Goal: Feedback & Contribution: Submit feedback/report problem

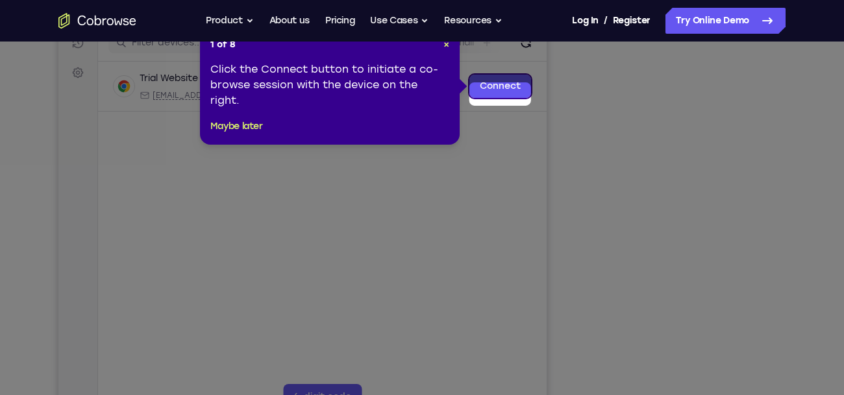
scroll to position [164, 0]
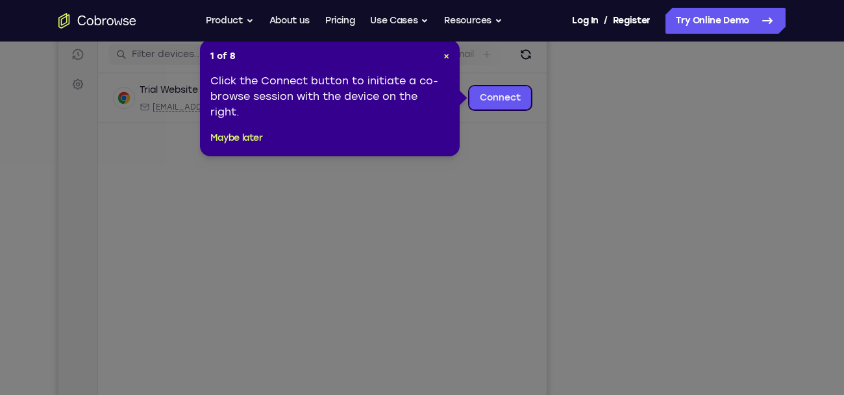
click at [236, 149] on div "1 of 8 × Click the Connect button to initiate a co-browse session with the devi…" at bounding box center [330, 98] width 260 height 117
click at [255, 138] on button "Maybe later" at bounding box center [236, 139] width 53 height 16
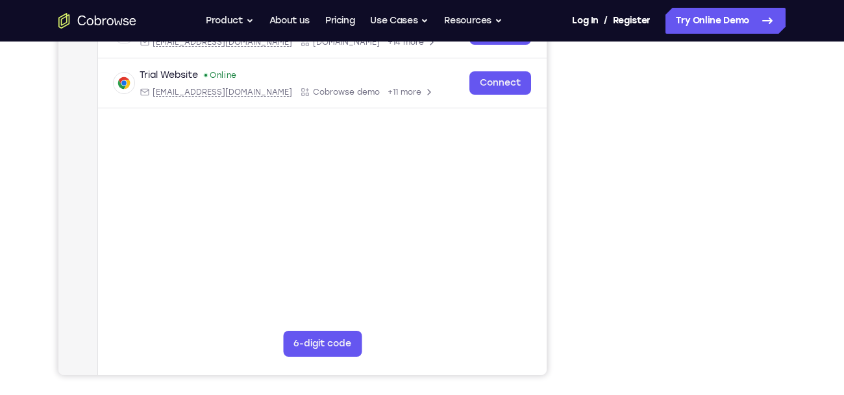
scroll to position [230, 0]
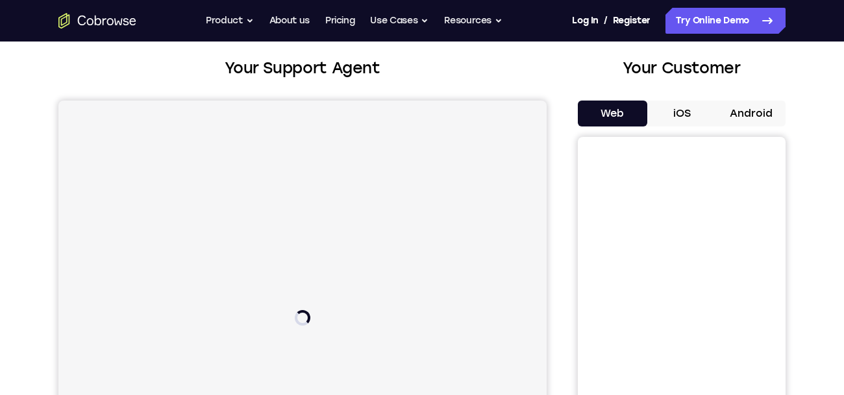
click at [695, 108] on button "iOS" at bounding box center [681, 114] width 69 height 26
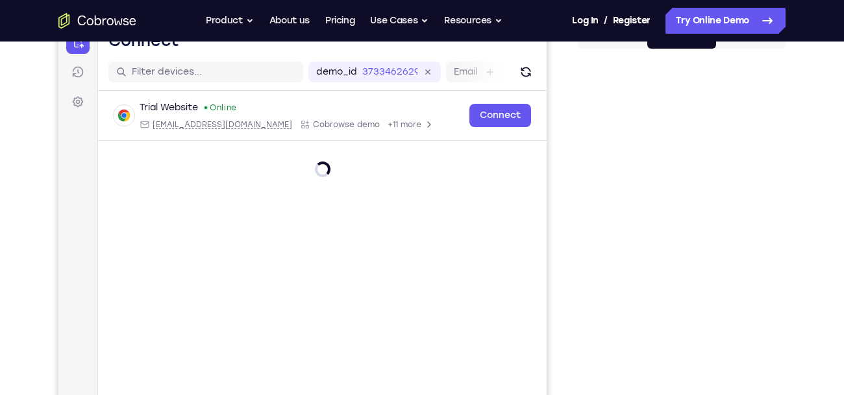
scroll to position [147, 0]
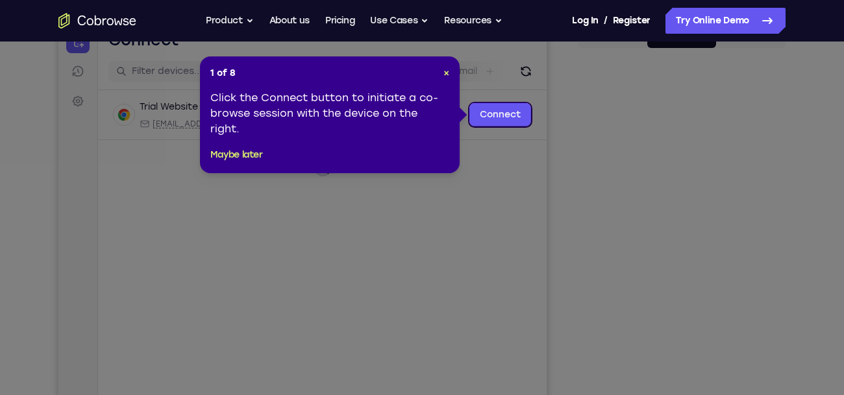
click at [701, 255] on icon at bounding box center [422, 197] width 844 height 395
click at [446, 73] on span "×" at bounding box center [446, 73] width 6 height 11
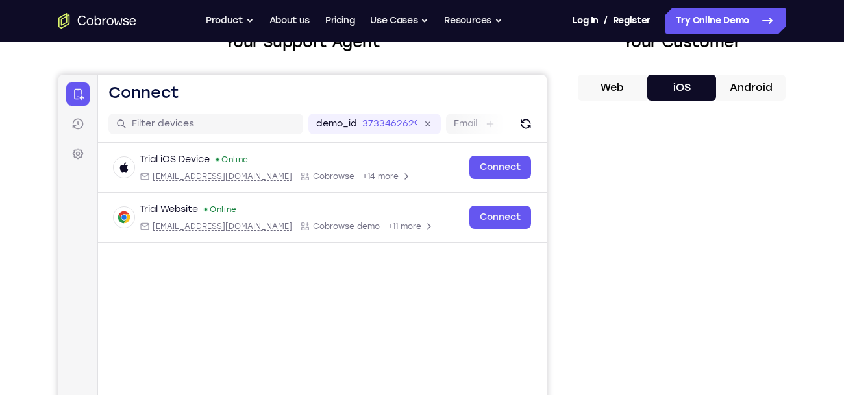
scroll to position [95, 0]
click at [634, 85] on button "Web" at bounding box center [612, 87] width 69 height 26
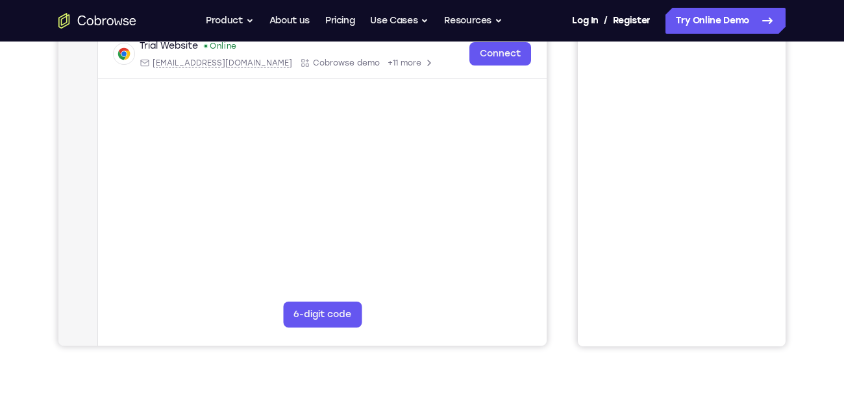
scroll to position [260, 0]
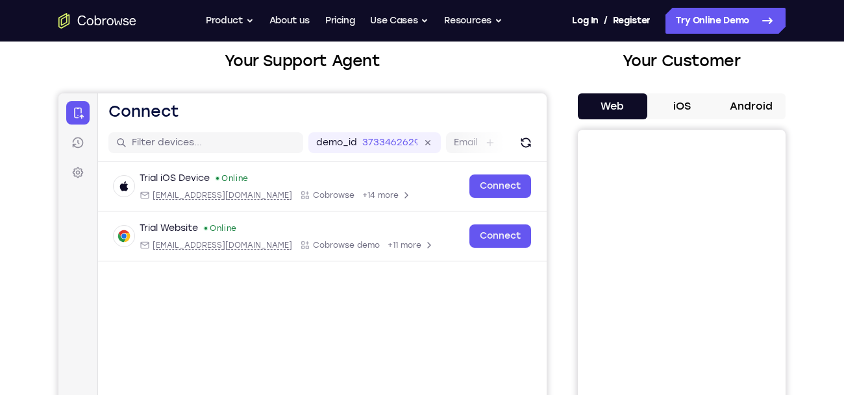
click at [764, 102] on button "Android" at bounding box center [750, 106] width 69 height 26
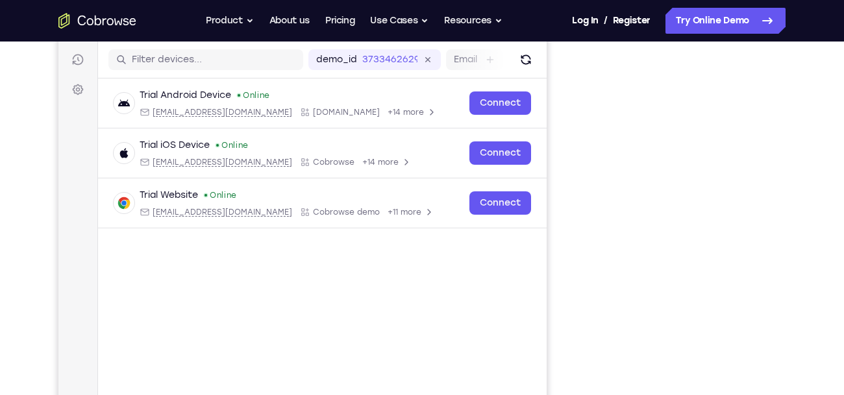
scroll to position [158, 0]
click at [821, 254] on div "Your Support Agent Your Customer Web iOS Android Next Steps We’d be happy to gi…" at bounding box center [421, 312] width 831 height 856
click at [80, 23] on icon "Go to the home page" at bounding box center [97, 21] width 78 height 16
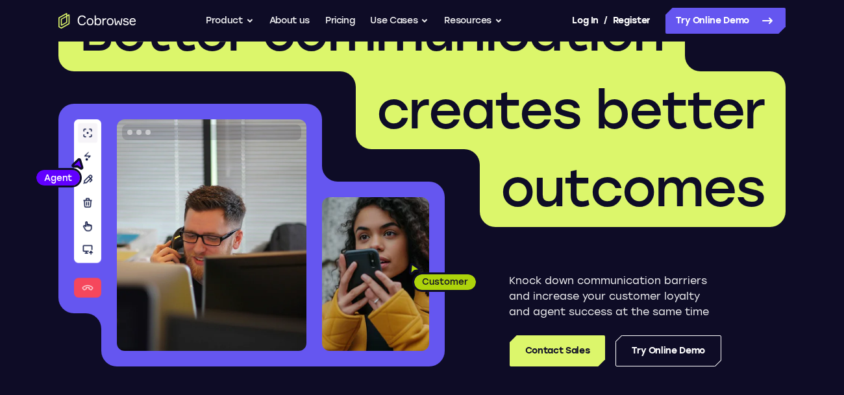
scroll to position [99, 0]
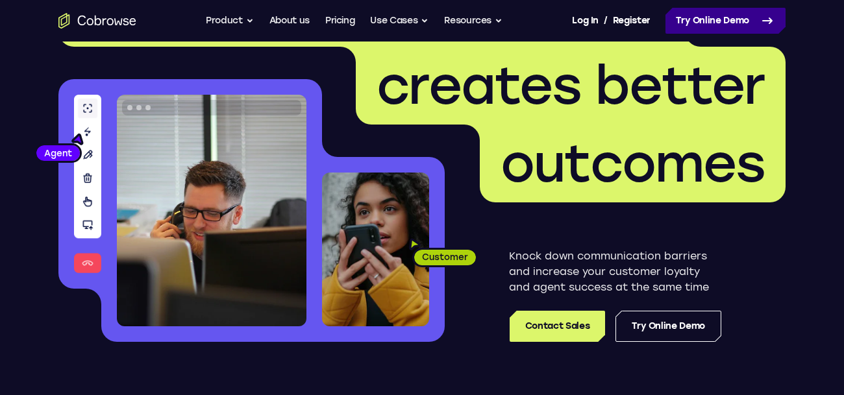
click at [762, 29] on link "Try Online Demo" at bounding box center [726, 21] width 120 height 26
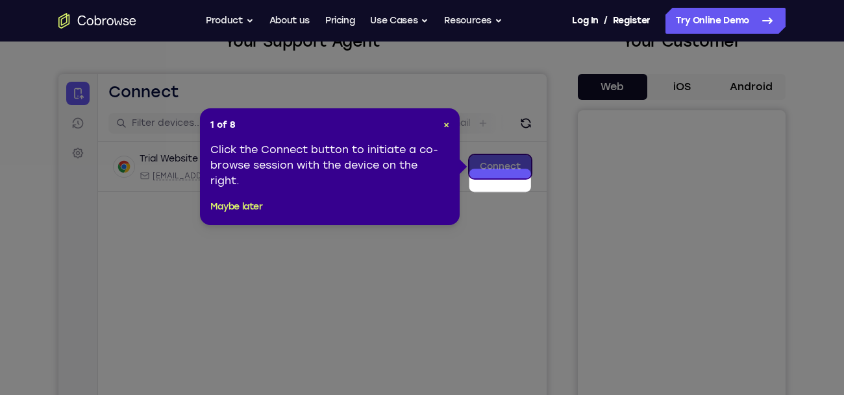
scroll to position [98, 0]
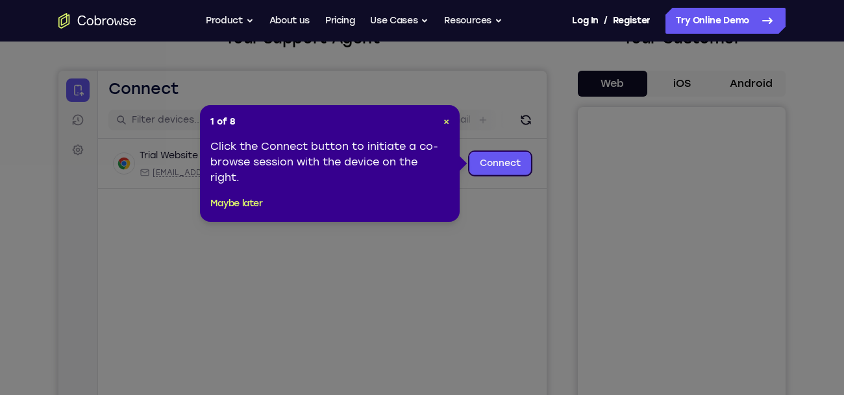
click at [498, 259] on icon at bounding box center [422, 197] width 844 height 395
click at [232, 205] on button "Maybe later" at bounding box center [236, 204] width 53 height 16
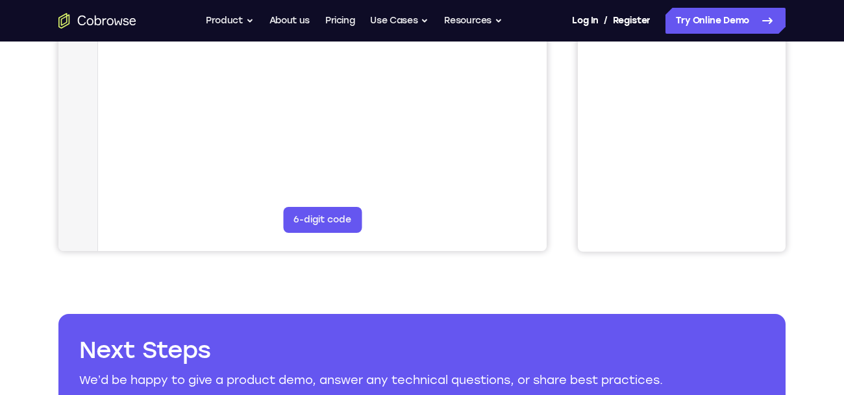
scroll to position [360, 0]
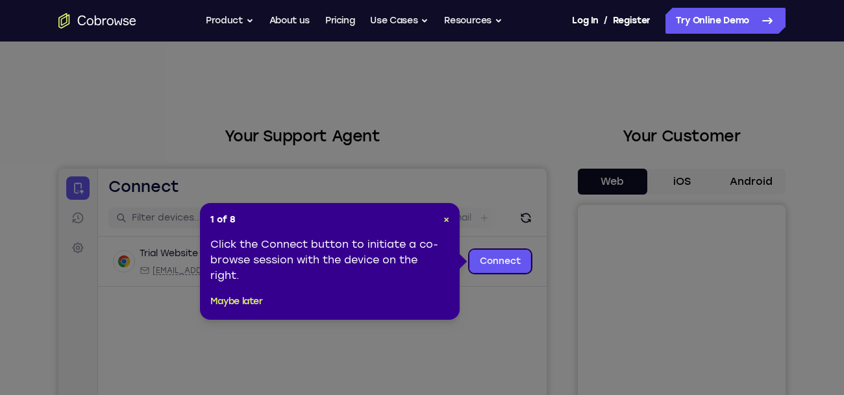
click at [451, 224] on div "1 of 8 × Click the Connect button to initiate a co-browse session with the devi…" at bounding box center [330, 261] width 260 height 117
click at [449, 221] on span "×" at bounding box center [446, 219] width 6 height 11
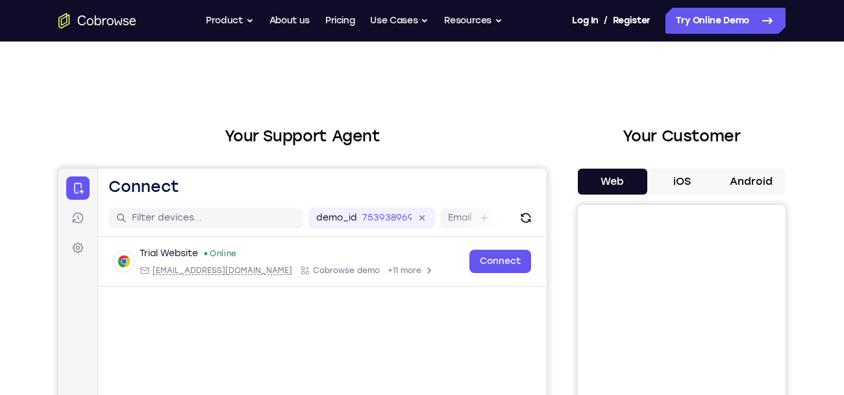
click at [728, 187] on button "Android" at bounding box center [750, 182] width 69 height 26
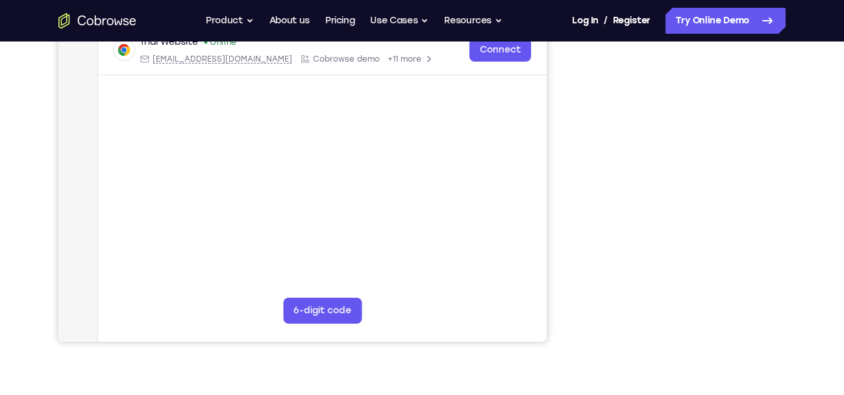
scroll to position [255, 0]
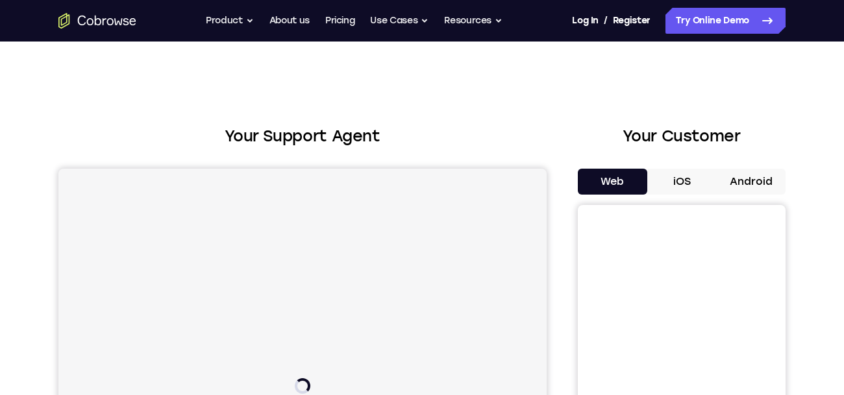
click at [751, 182] on button "Android" at bounding box center [750, 182] width 69 height 26
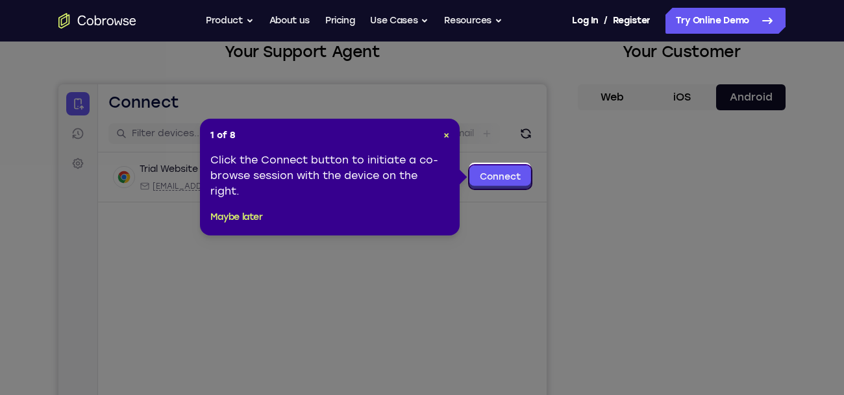
scroll to position [87, 0]
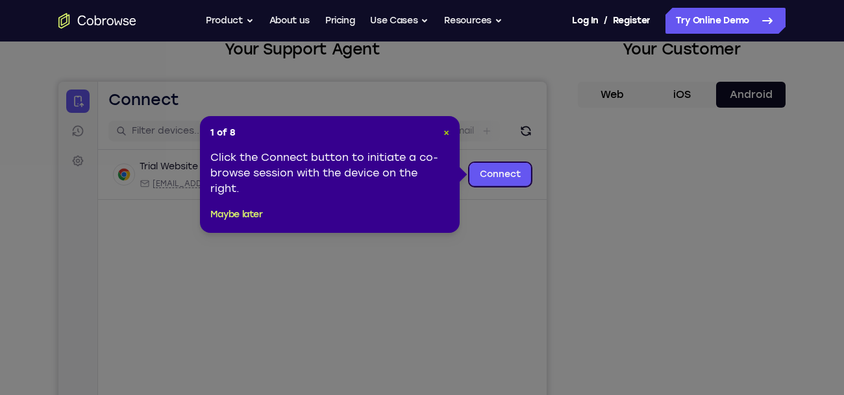
click at [443, 132] on span "×" at bounding box center [446, 132] width 6 height 11
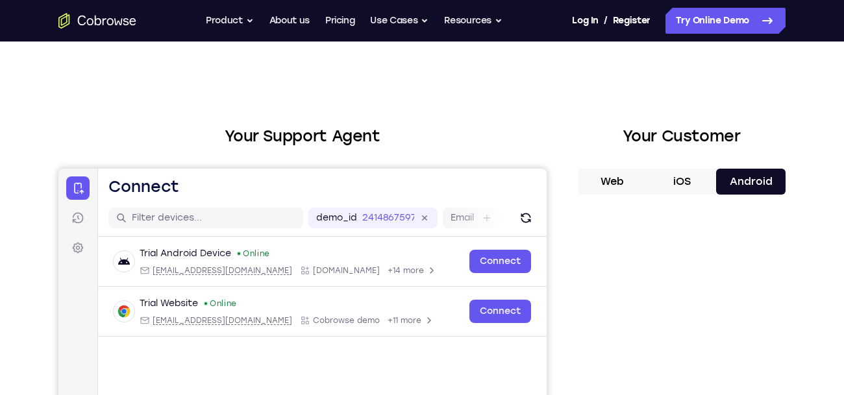
scroll to position [0, 0]
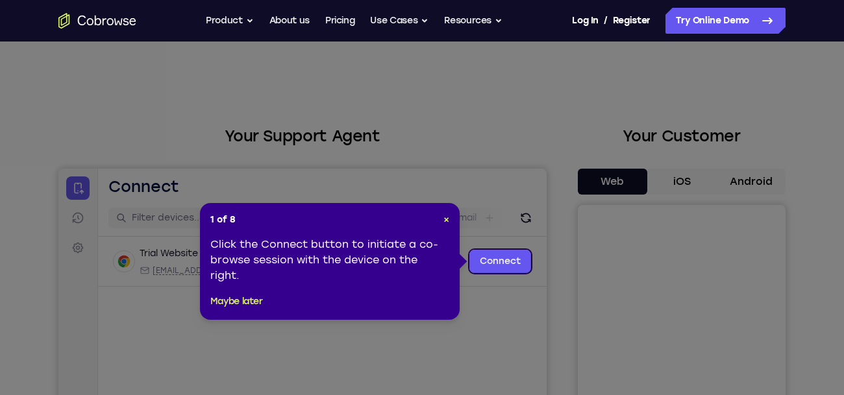
click at [499, 177] on icon at bounding box center [422, 197] width 844 height 395
click at [446, 225] on span "×" at bounding box center [446, 219] width 6 height 11
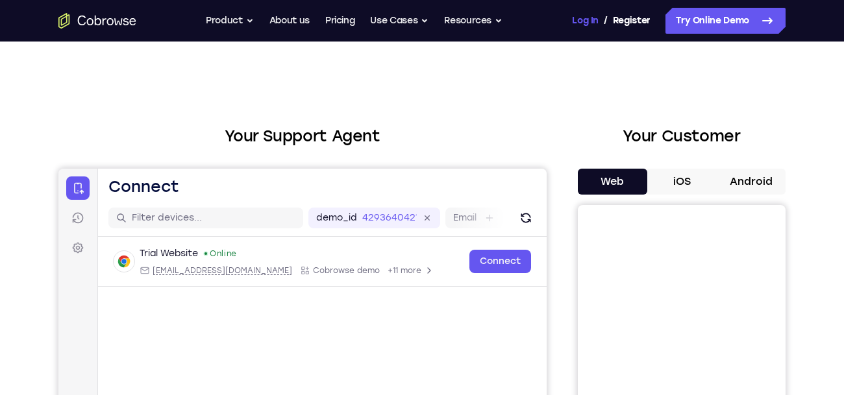
click at [589, 21] on link "Log In" at bounding box center [585, 21] width 26 height 26
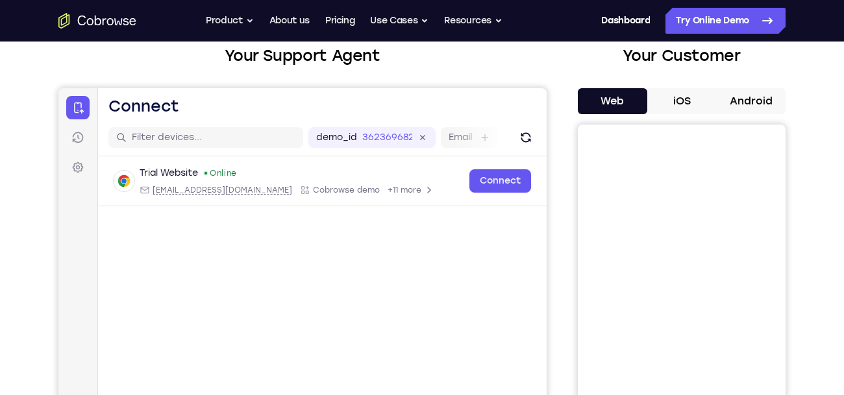
scroll to position [81, 0]
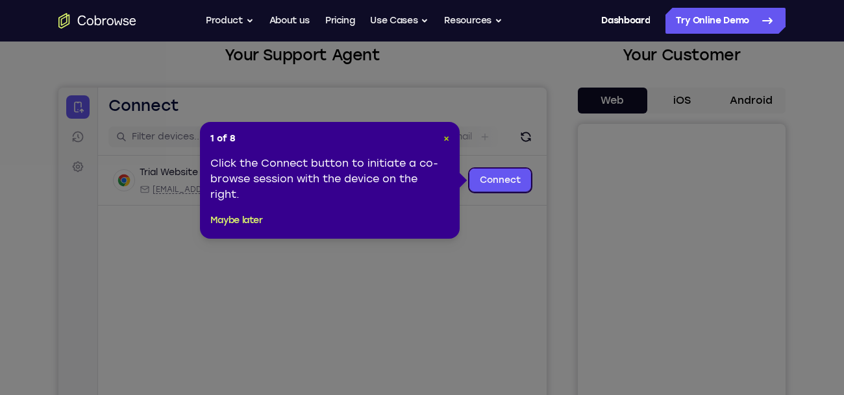
click at [446, 142] on span "×" at bounding box center [446, 138] width 6 height 11
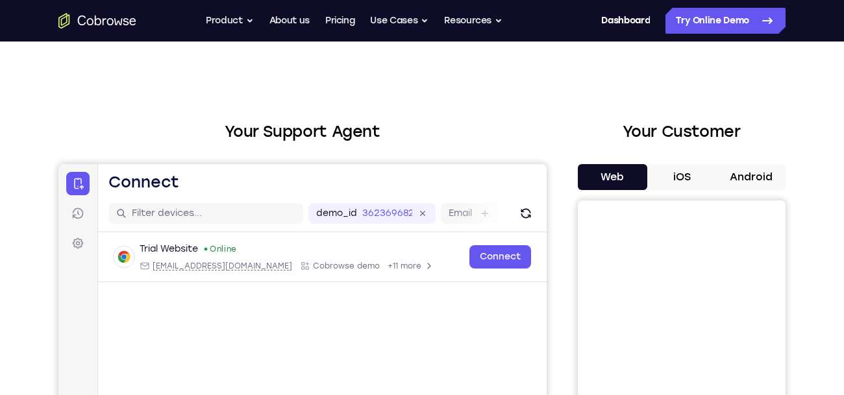
scroll to position [0, 0]
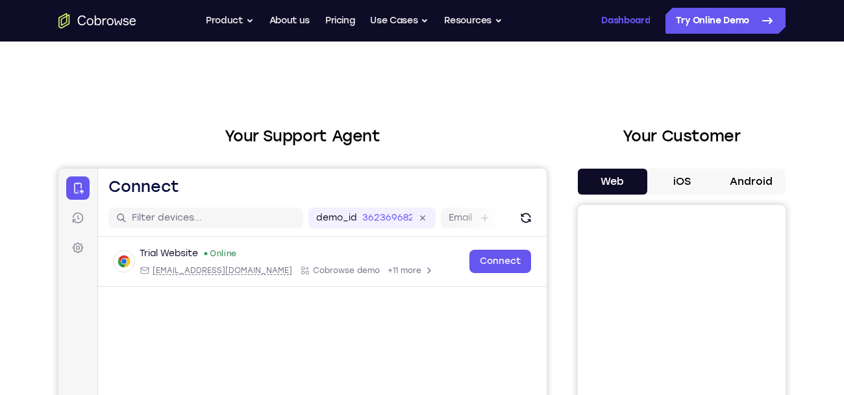
click at [634, 15] on link "Dashboard" at bounding box center [625, 21] width 49 height 26
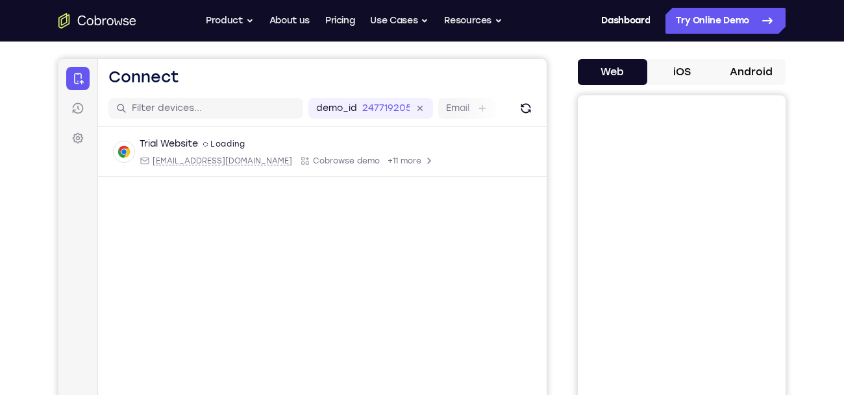
scroll to position [120, 0]
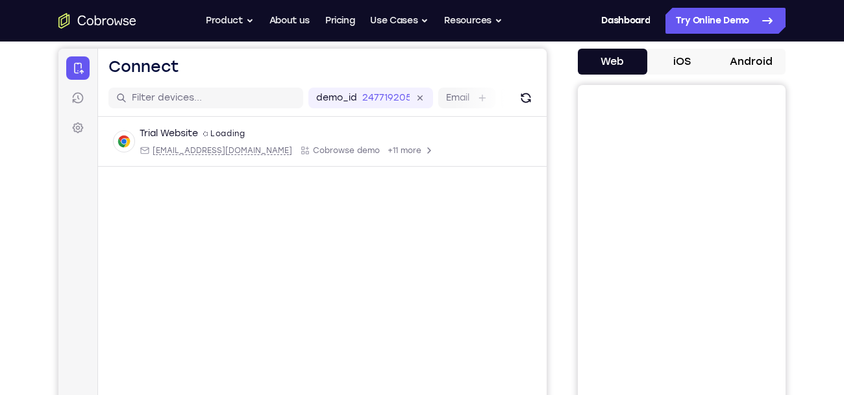
click at [767, 71] on button "Android" at bounding box center [750, 62] width 69 height 26
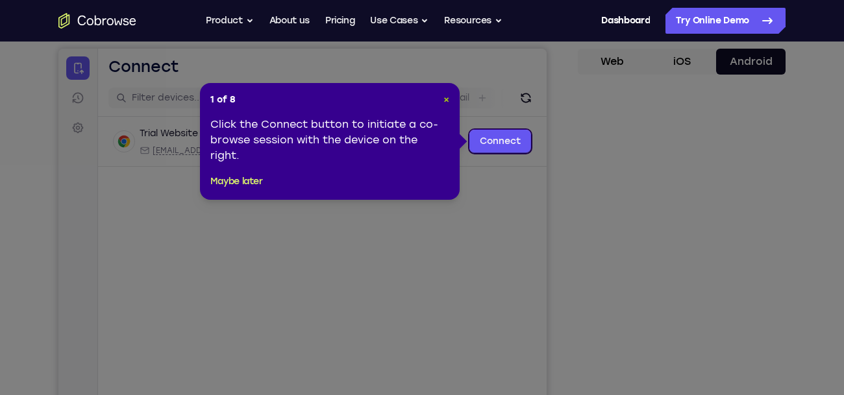
click at [445, 94] on span "×" at bounding box center [446, 99] width 6 height 11
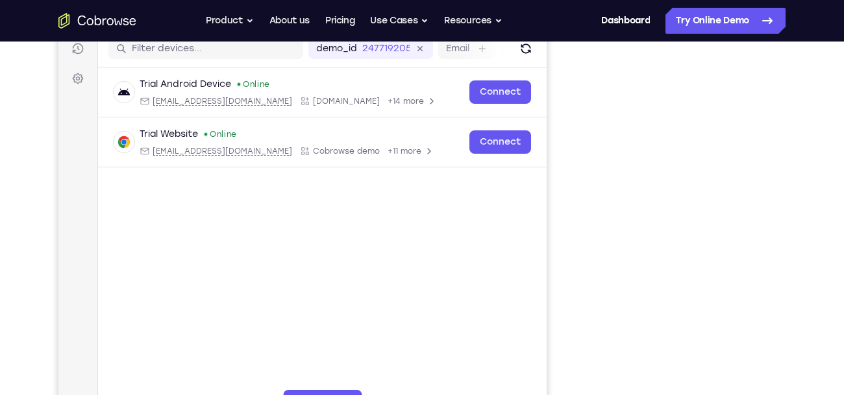
scroll to position [175, 0]
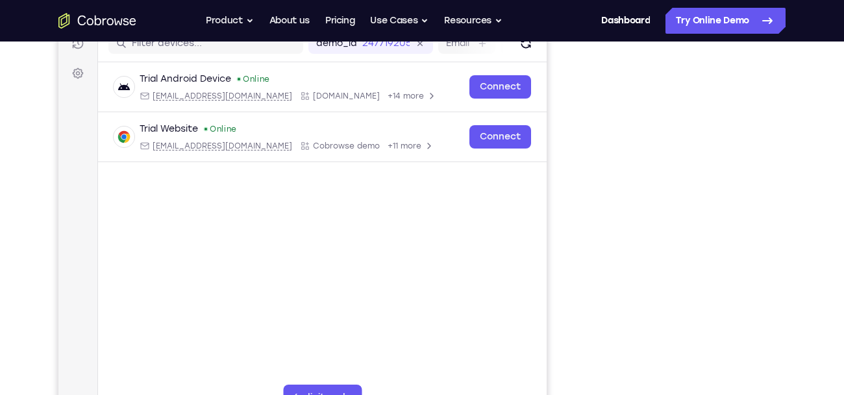
click at [806, 257] on div "Your Support Agent Your Customer Web iOS Android Next Steps We’d be happy to gi…" at bounding box center [421, 295] width 831 height 856
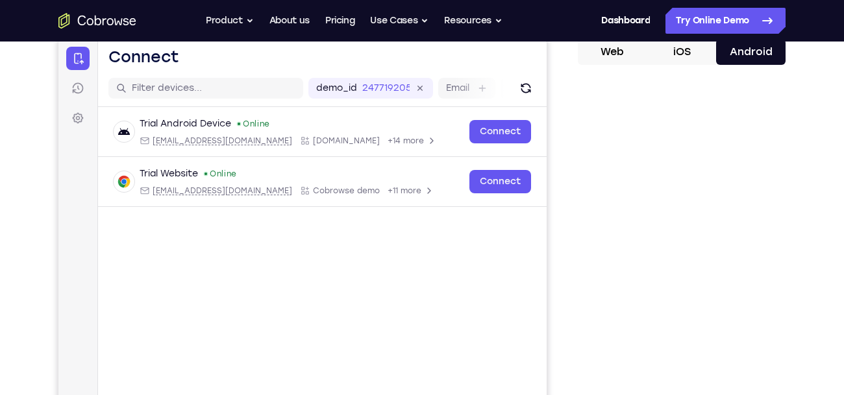
scroll to position [125, 0]
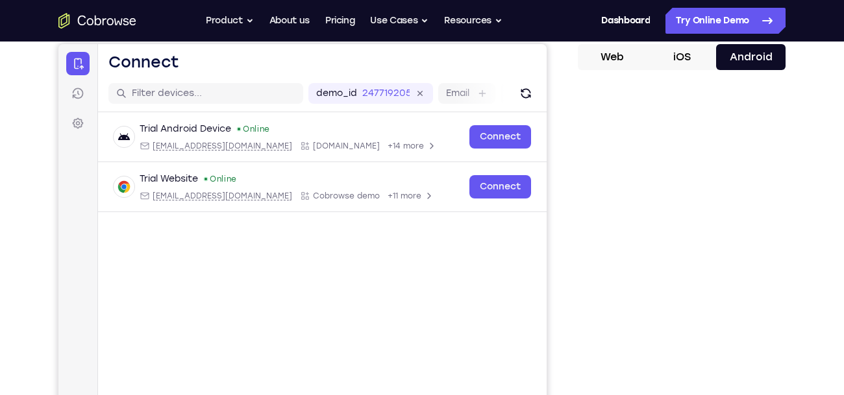
click at [690, 61] on button "iOS" at bounding box center [681, 57] width 69 height 26
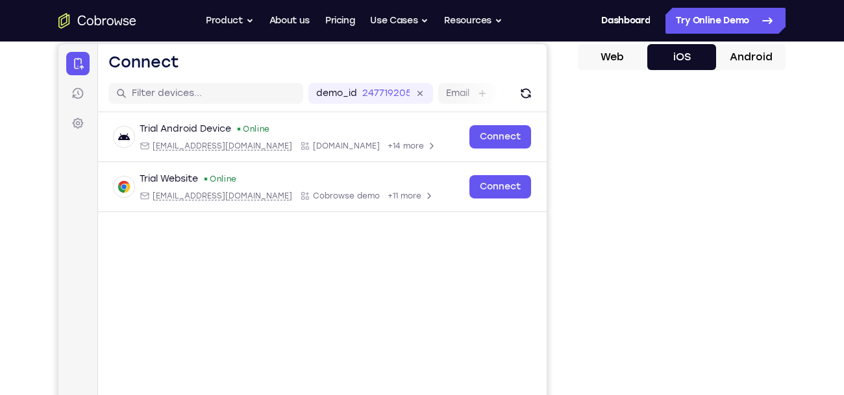
click at [752, 61] on button "Android" at bounding box center [750, 57] width 69 height 26
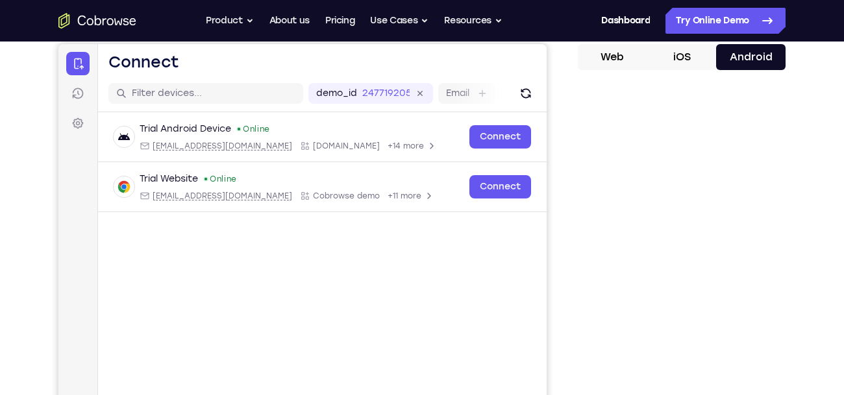
click at [702, 53] on button "iOS" at bounding box center [681, 57] width 69 height 26
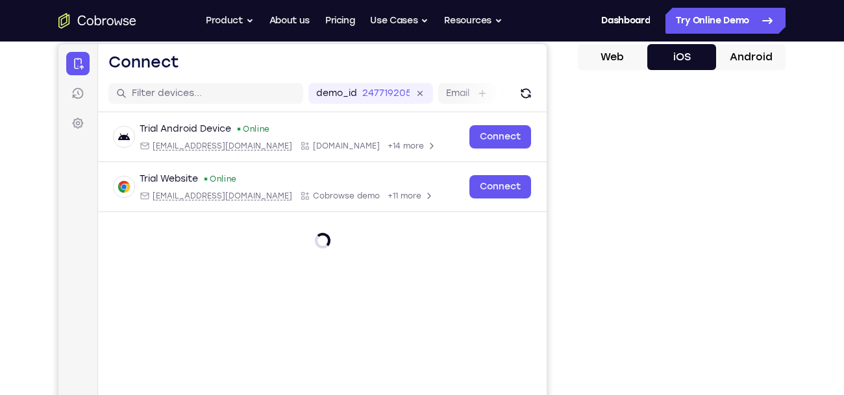
click at [626, 60] on button "Web" at bounding box center [612, 57] width 69 height 26
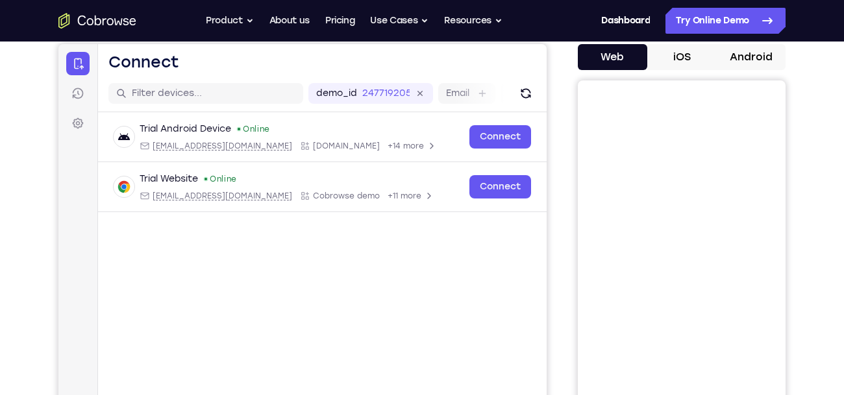
click at [692, 60] on button "iOS" at bounding box center [681, 57] width 69 height 26
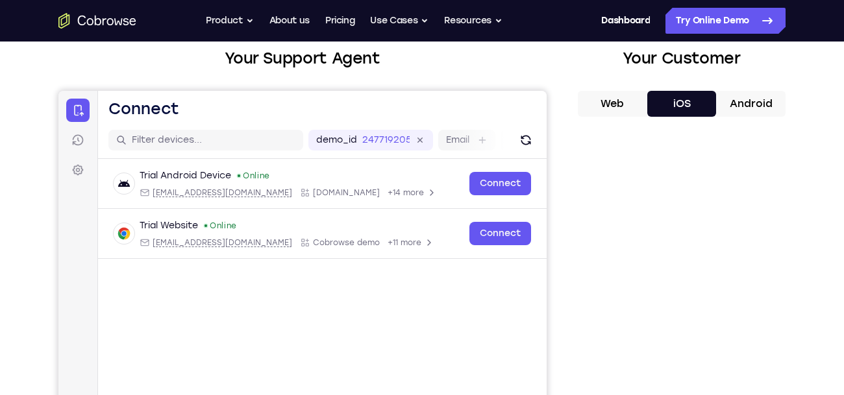
scroll to position [77, 0]
click at [773, 97] on button "Android" at bounding box center [750, 105] width 69 height 26
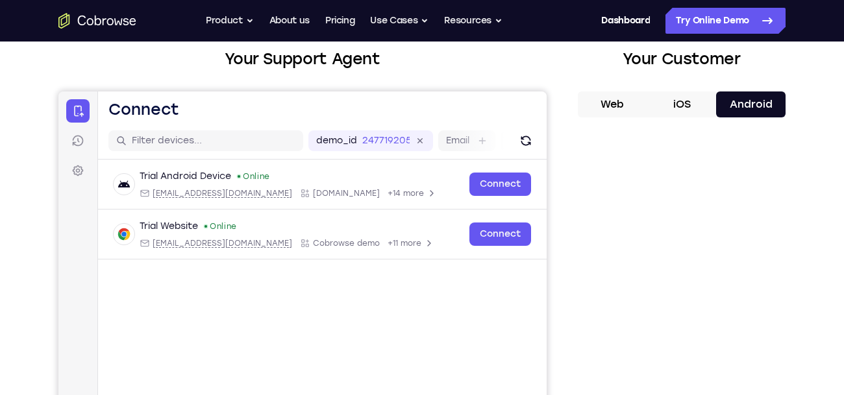
click at [690, 97] on button "iOS" at bounding box center [681, 105] width 69 height 26
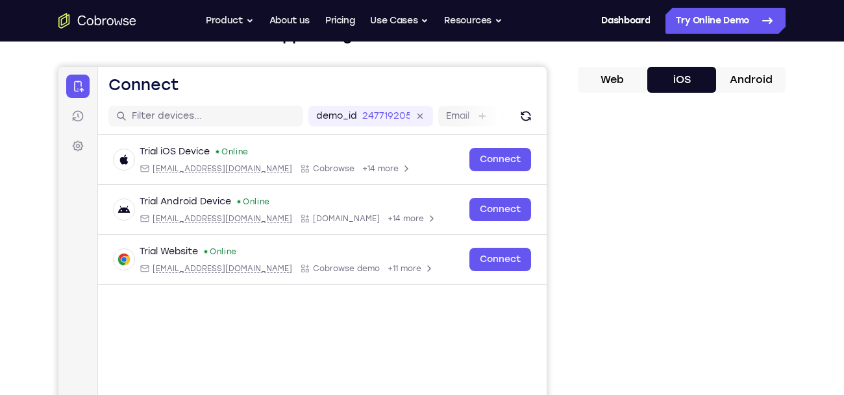
scroll to position [101, 0]
click at [770, 84] on button "Android" at bounding box center [750, 81] width 69 height 26
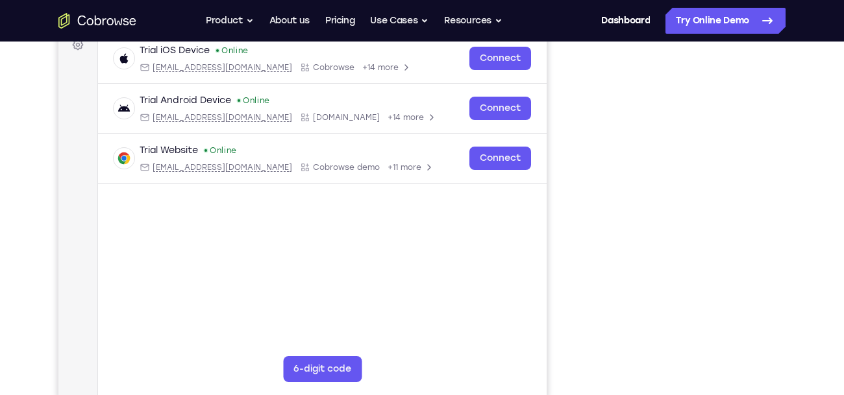
scroll to position [205, 0]
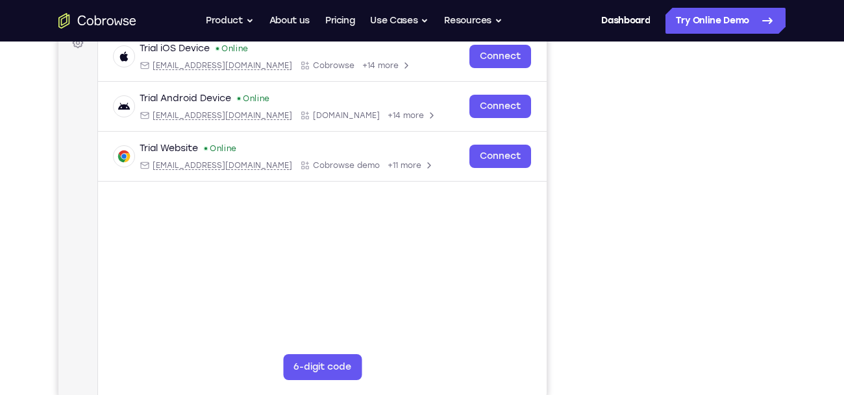
click at [780, 169] on div at bounding box center [682, 199] width 208 height 399
click at [790, 121] on div "Your Support Agent Your Customer Web iOS Android Next Steps We’d be happy to gi…" at bounding box center [421, 264] width 831 height 856
click at [779, 113] on div at bounding box center [682, 199] width 208 height 399
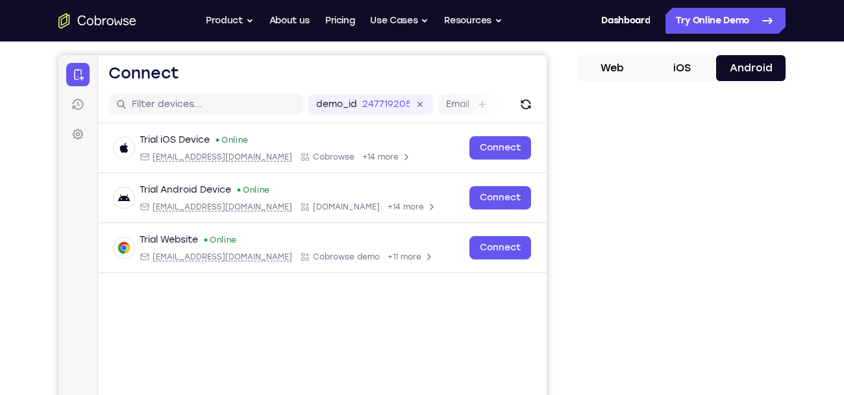
scroll to position [112, 0]
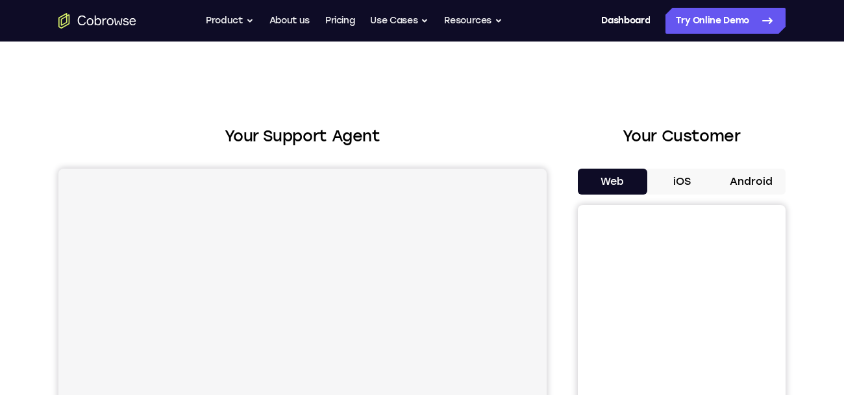
scroll to position [112, 0]
click at [730, 188] on button "Android" at bounding box center [750, 182] width 69 height 26
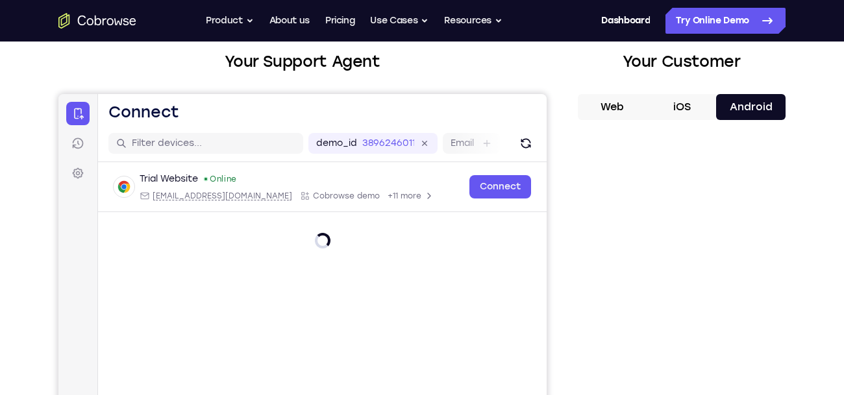
scroll to position [82, 0]
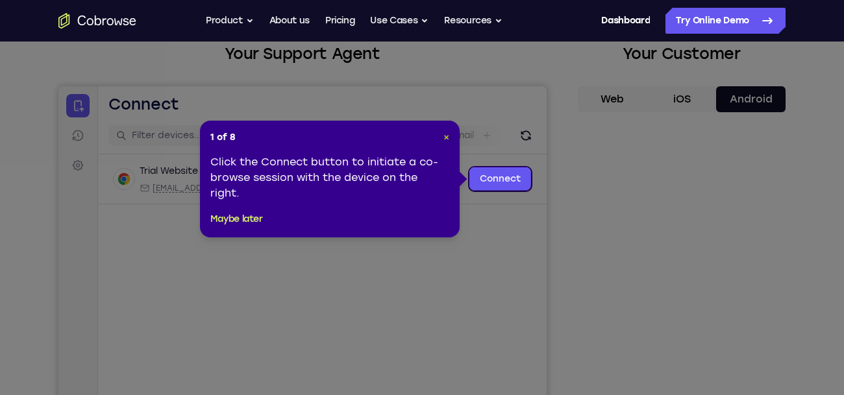
click at [445, 131] on button "×" at bounding box center [446, 137] width 6 height 13
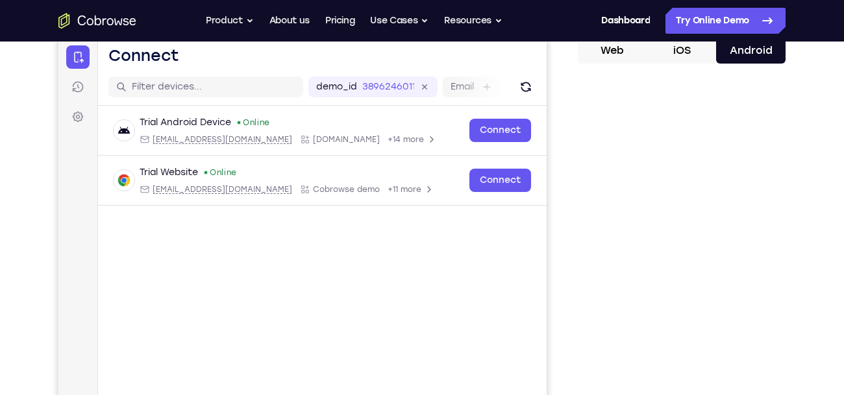
scroll to position [121, 0]
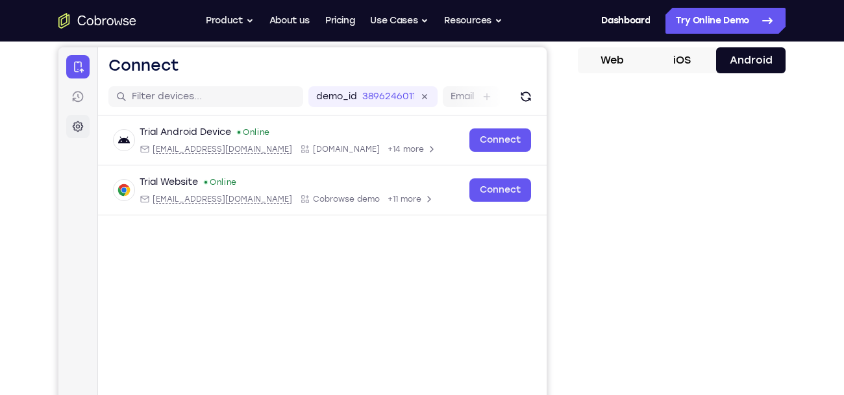
click at [77, 126] on icon at bounding box center [77, 126] width 13 height 13
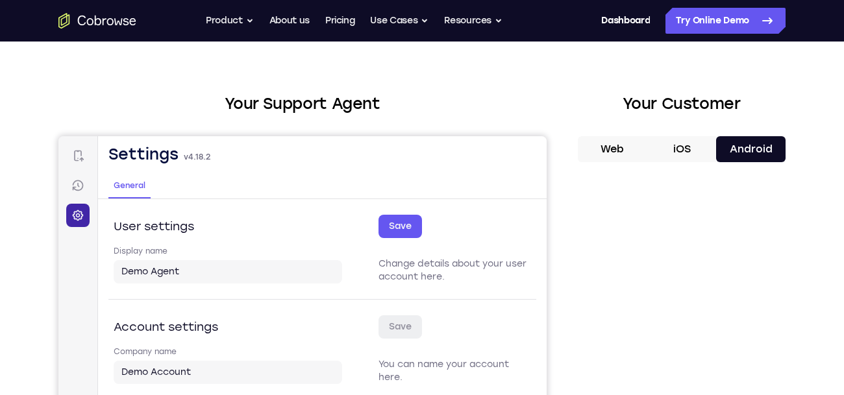
scroll to position [37, 0]
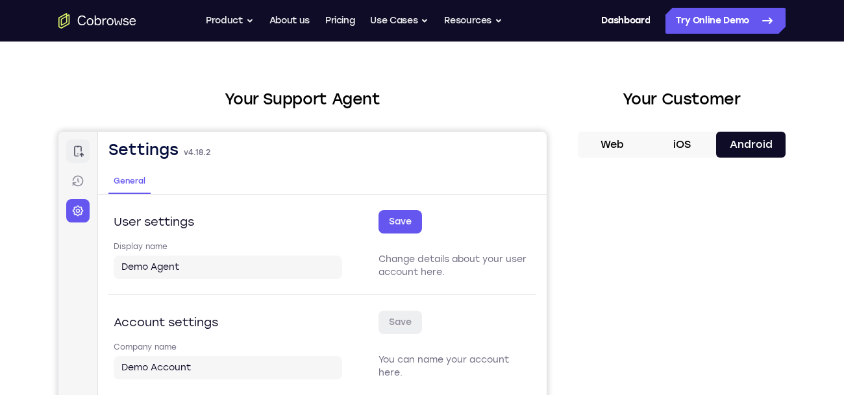
click at [71, 151] on icon at bounding box center [77, 151] width 13 height 13
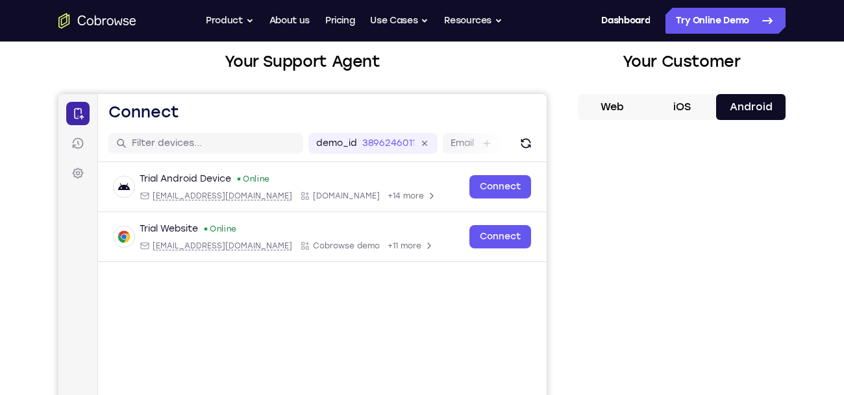
scroll to position [74, 0]
click at [85, 153] on link "Sessions" at bounding box center [77, 143] width 23 height 23
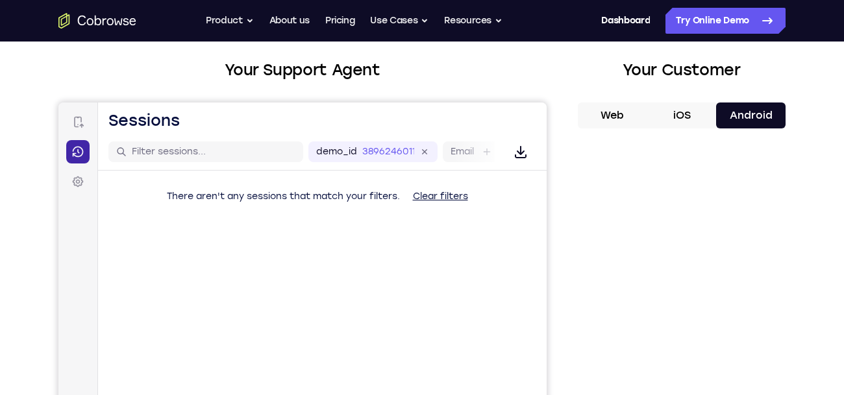
scroll to position [64, 0]
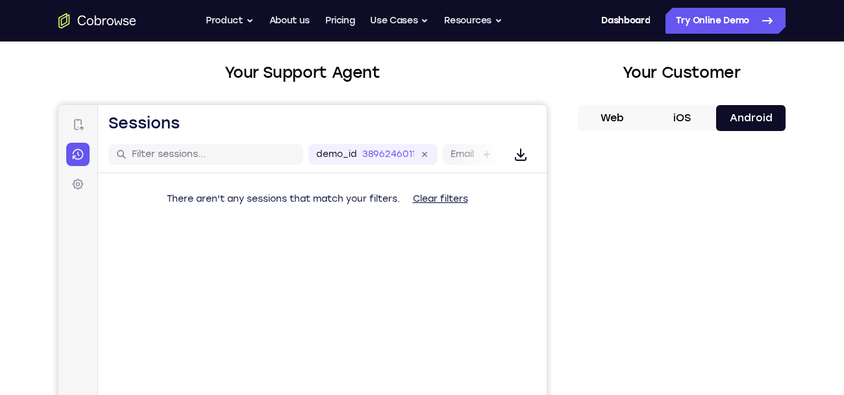
click at [465, 205] on button "Clear filters" at bounding box center [441, 199] width 76 height 26
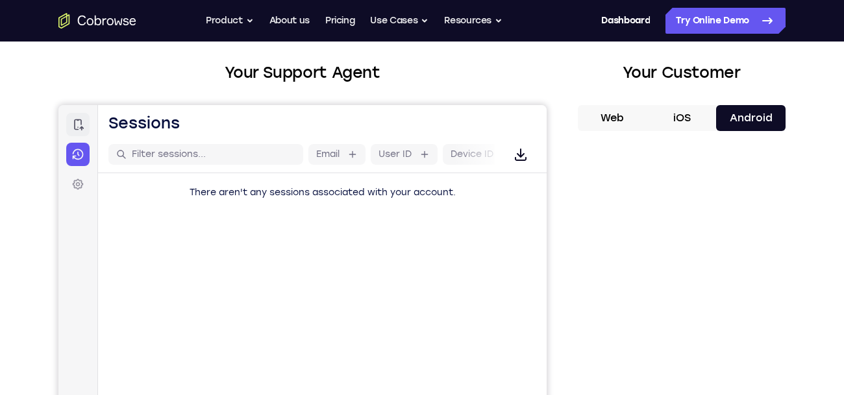
click at [77, 123] on icon at bounding box center [77, 124] width 13 height 13
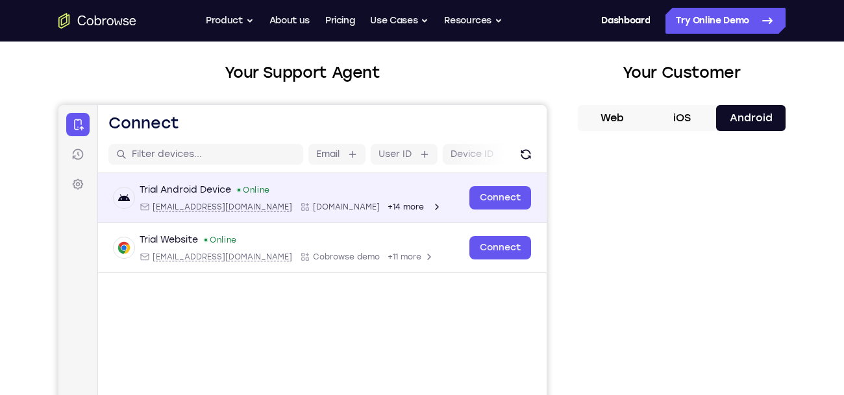
click at [432, 210] on icon "Open device details" at bounding box center [437, 207] width 10 height 10
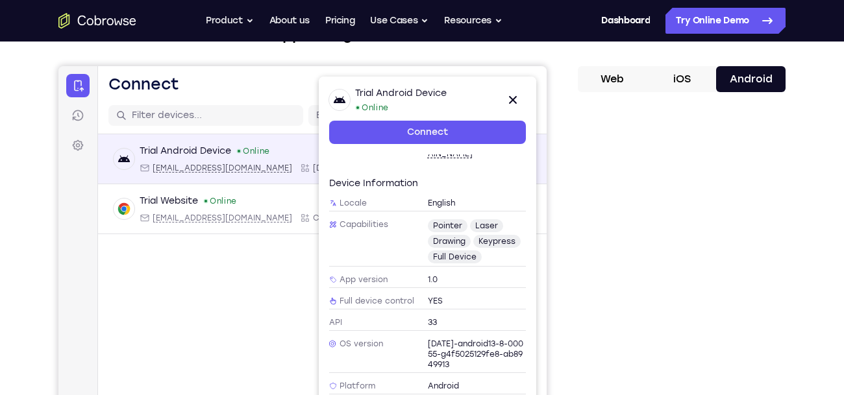
scroll to position [82, 0]
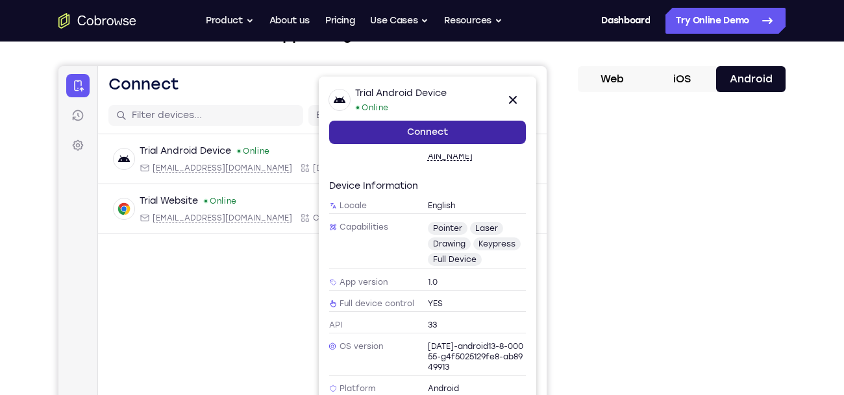
click at [471, 138] on link "Connect" at bounding box center [427, 132] width 197 height 23
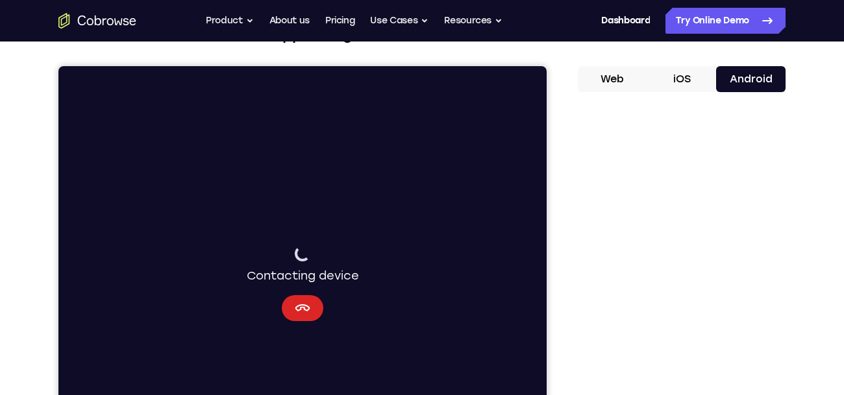
click at [304, 316] on button "Cancel" at bounding box center [303, 308] width 42 height 26
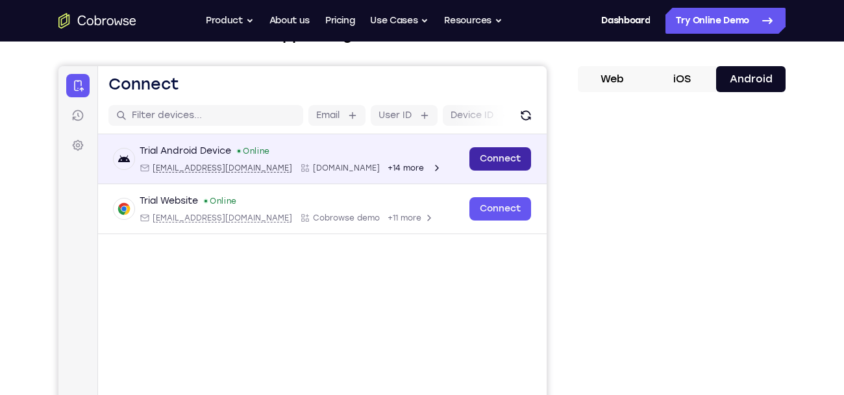
click at [501, 162] on link "Connect" at bounding box center [500, 158] width 62 height 23
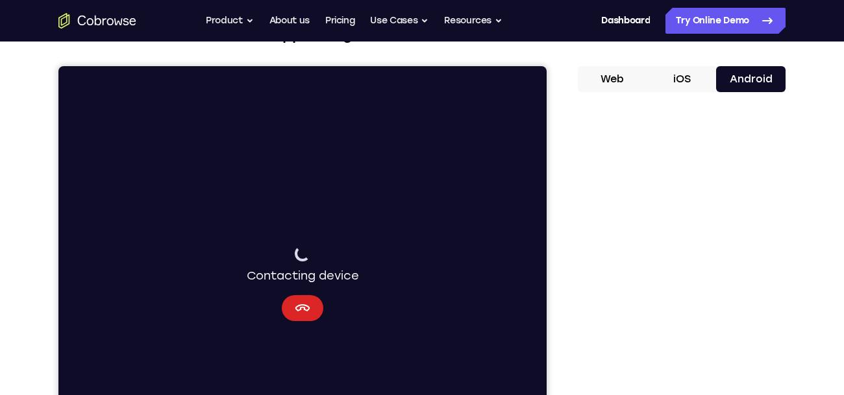
click at [294, 316] on button "Cancel" at bounding box center [303, 308] width 42 height 26
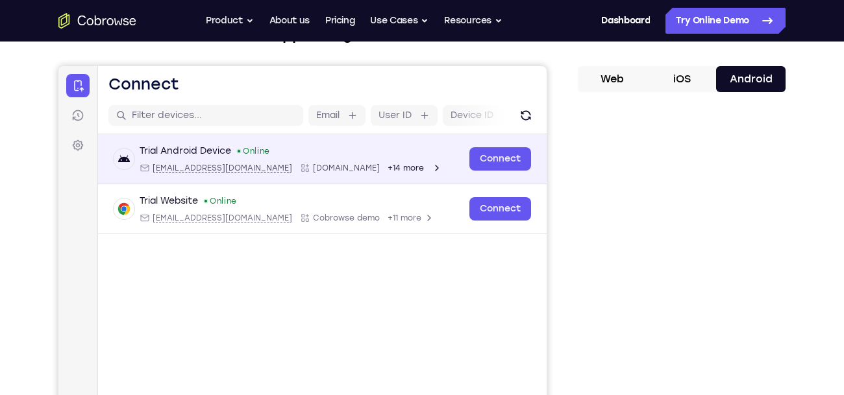
click at [350, 177] on div "Trial Android Device Online android@example.com Cobrowse.io +14 more android@ex…" at bounding box center [322, 159] width 449 height 50
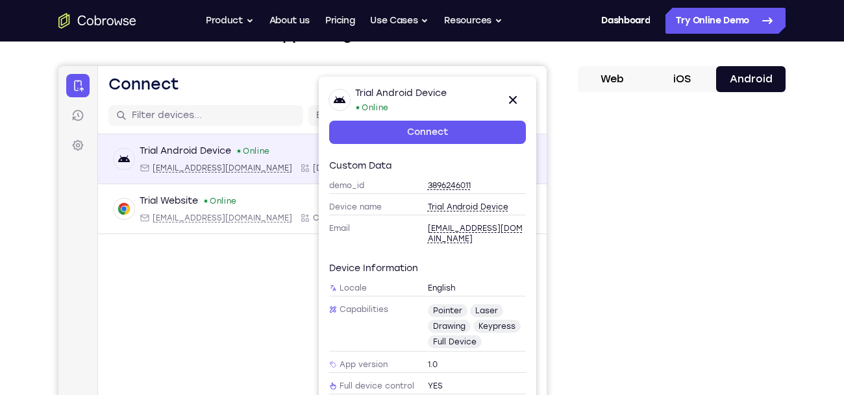
click at [235, 167] on span "android@example.com" at bounding box center [223, 168] width 140 height 10
type input "android@example.com"
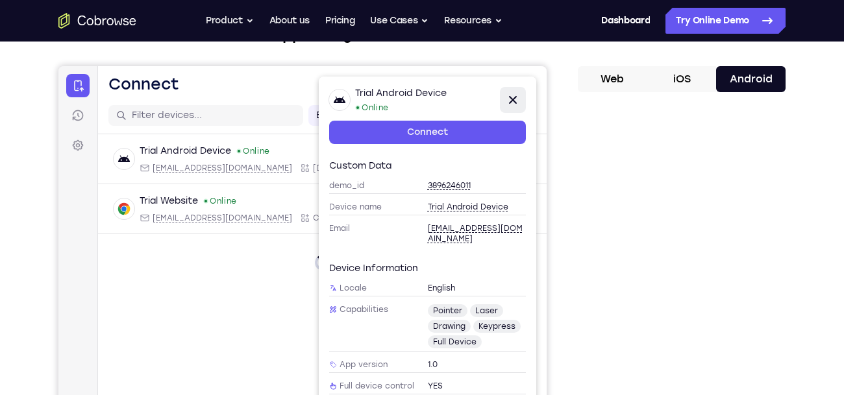
click at [521, 101] on button "Close" at bounding box center [513, 100] width 26 height 26
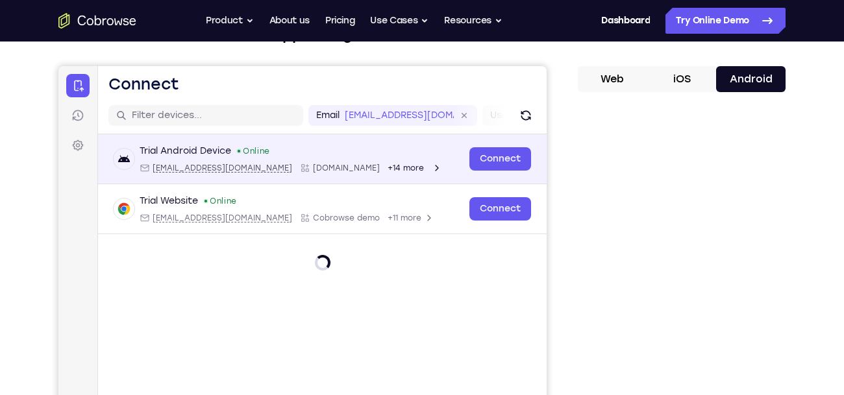
click at [243, 147] on div "Online" at bounding box center [253, 151] width 34 height 10
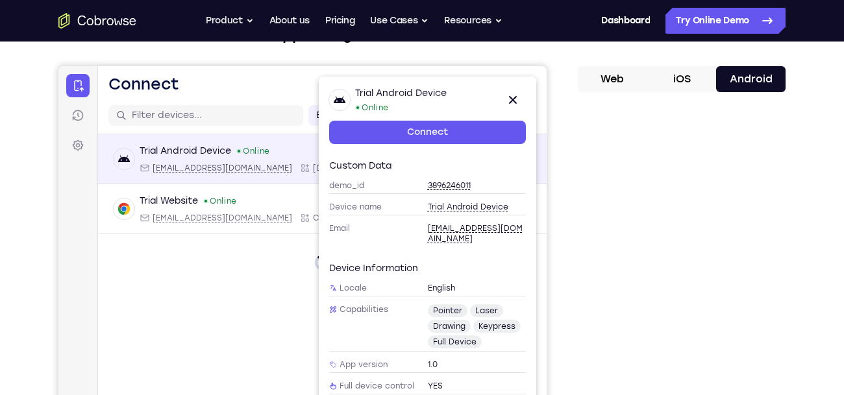
click at [226, 169] on span "android@example.com" at bounding box center [223, 168] width 140 height 10
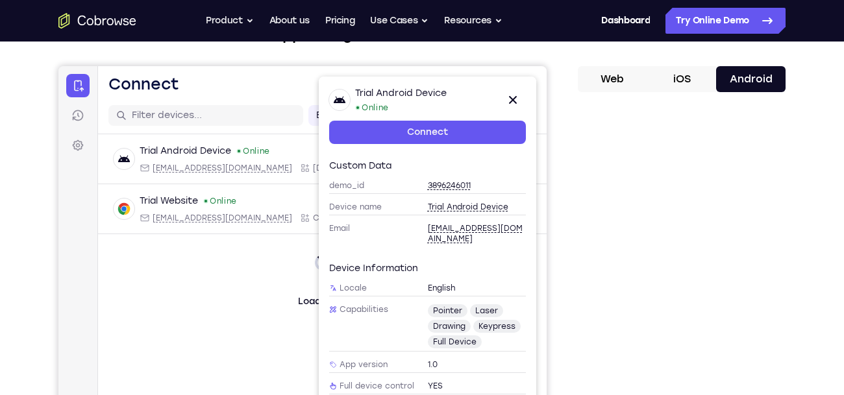
click at [492, 230] on span "android@example.com" at bounding box center [477, 233] width 99 height 21
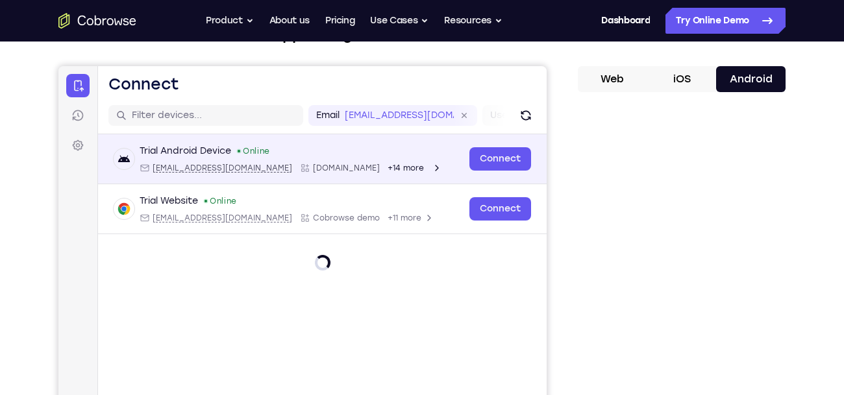
click at [223, 168] on span "android@example.com" at bounding box center [223, 168] width 140 height 10
click at [225, 168] on span "android@example.com" at bounding box center [223, 168] width 140 height 10
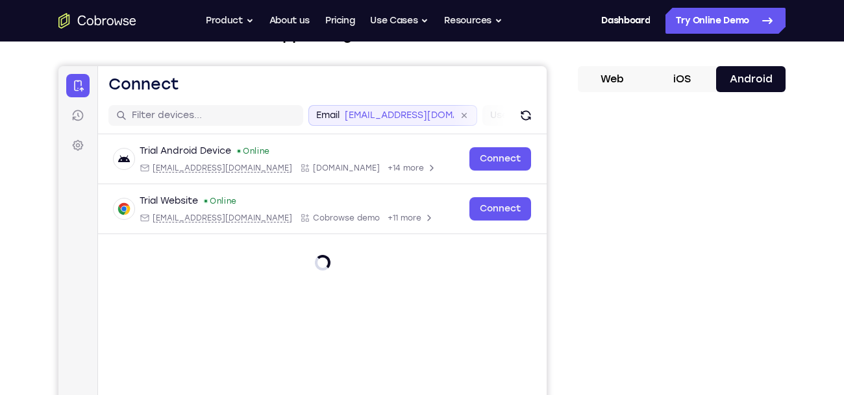
click at [422, 123] on div "Email android@example.com" at bounding box center [392, 115] width 169 height 21
click at [422, 123] on div "User ID" at bounding box center [429, 115] width 67 height 21
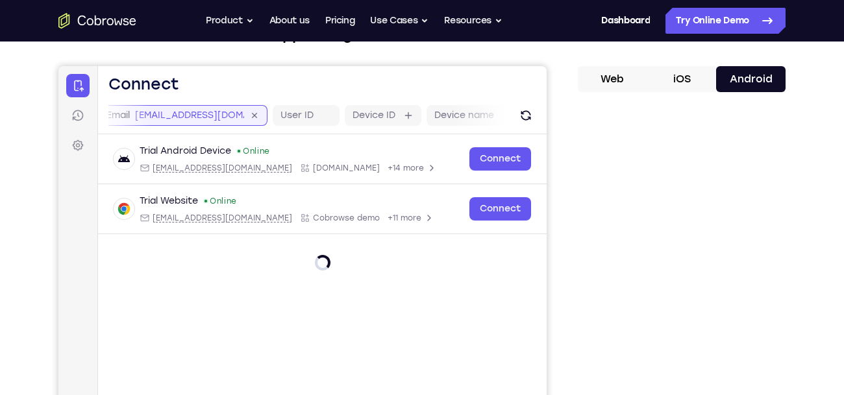
click at [231, 110] on input "android@example.com" at bounding box center [189, 115] width 109 height 13
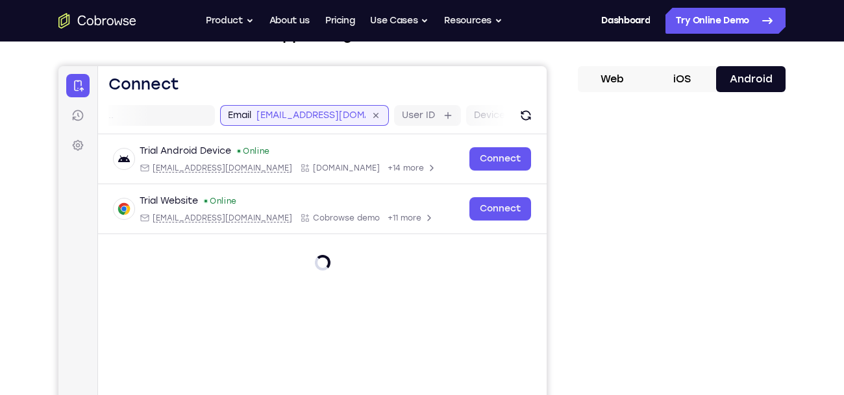
scroll to position [0, 86]
drag, startPoint x: 262, startPoint y: 117, endPoint x: 329, endPoint y: 117, distance: 67.5
click at [329, 117] on input "android@example.com" at bounding box center [312, 115] width 109 height 13
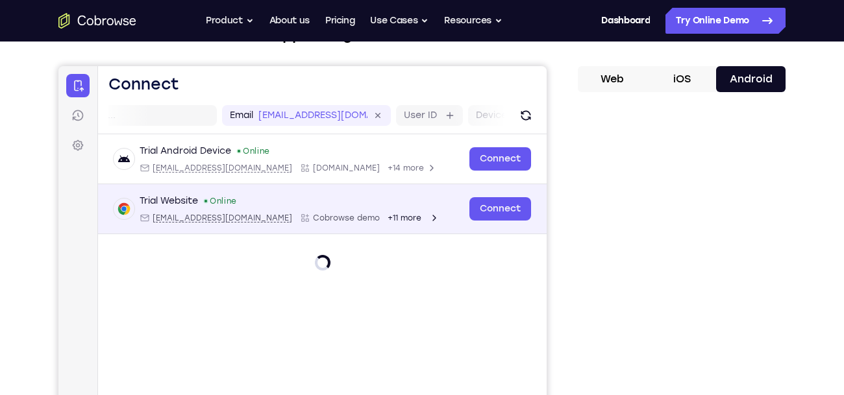
click at [388, 223] on span "+11 more" at bounding box center [405, 218] width 34 height 10
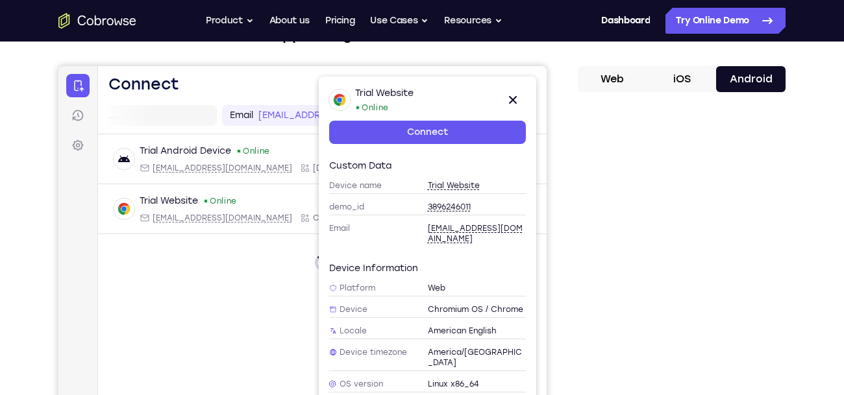
click at [467, 205] on span "3896246011" at bounding box center [449, 207] width 43 height 10
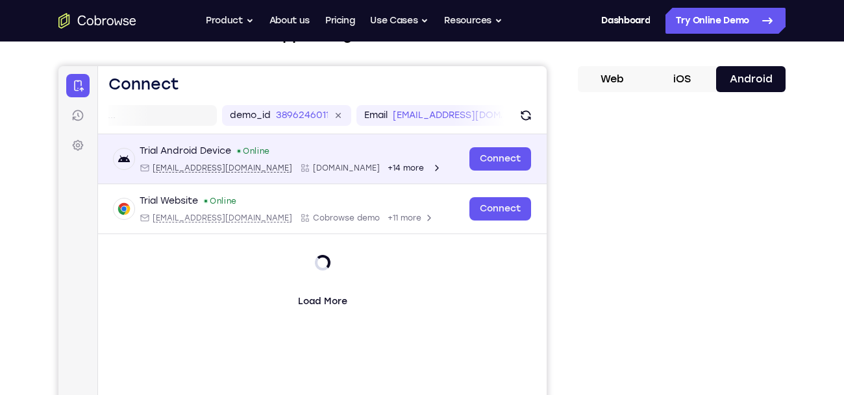
click at [388, 168] on span "+14 more" at bounding box center [406, 168] width 36 height 10
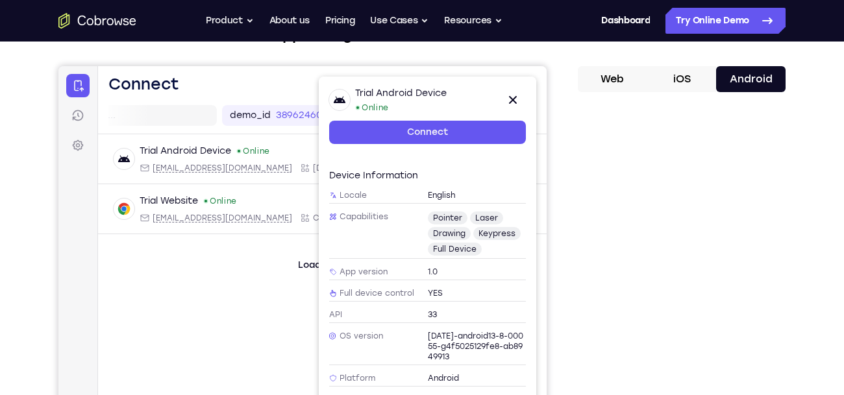
scroll to position [116, 0]
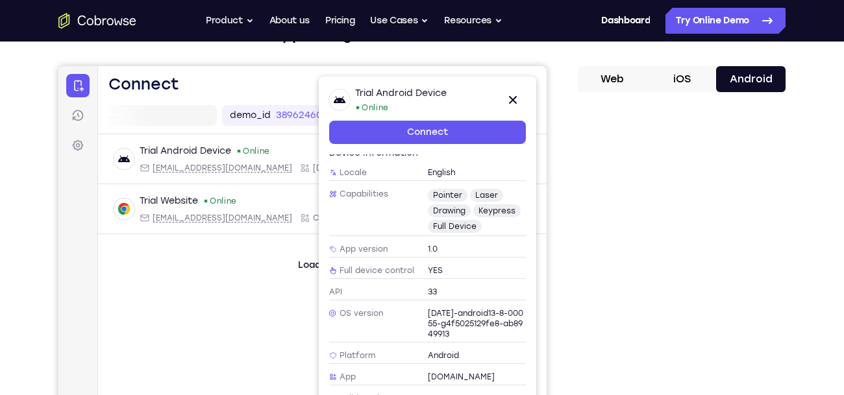
click at [441, 372] on span "Cobrowse.io" at bounding box center [461, 377] width 67 height 10
click at [512, 104] on icon at bounding box center [513, 100] width 16 height 16
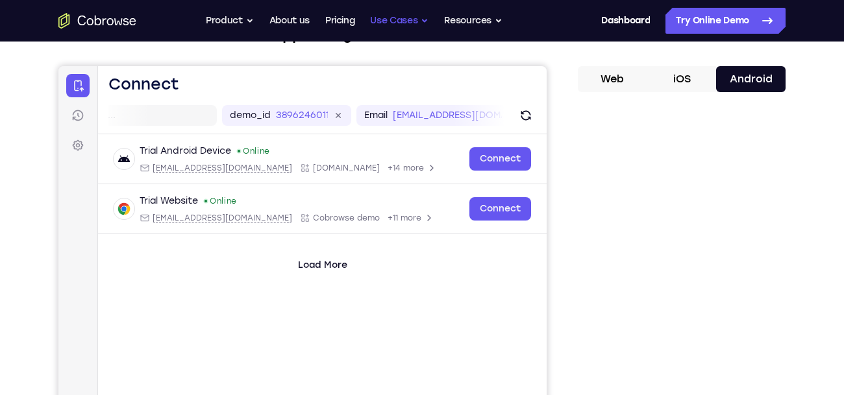
click at [401, 18] on button "Use Cases" at bounding box center [399, 21] width 58 height 26
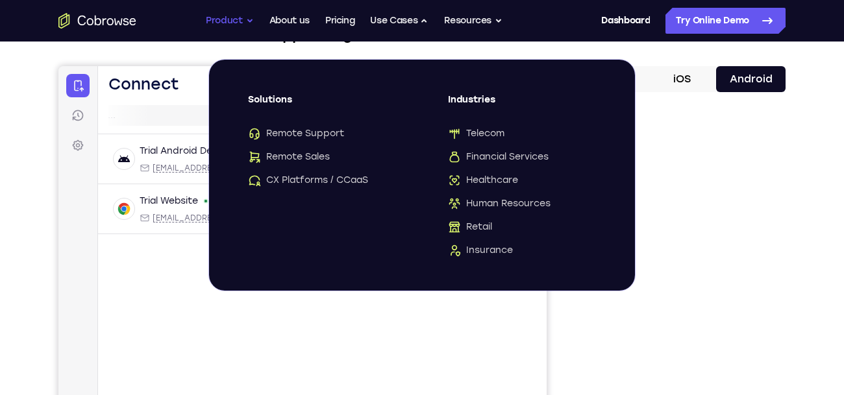
click at [243, 18] on button "Product" at bounding box center [230, 21] width 48 height 26
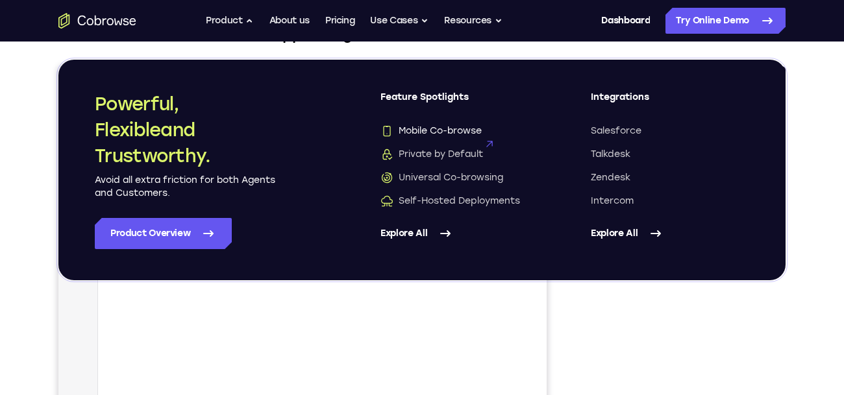
click at [447, 128] on span "Mobile Co-browse" at bounding box center [430, 131] width 101 height 13
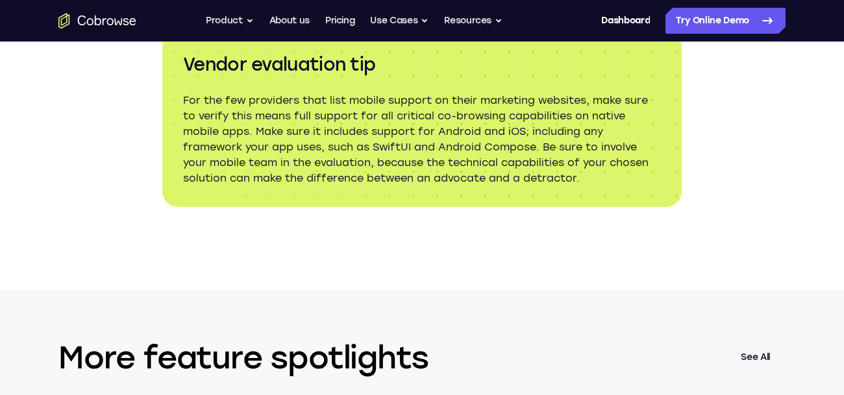
scroll to position [1869, 0]
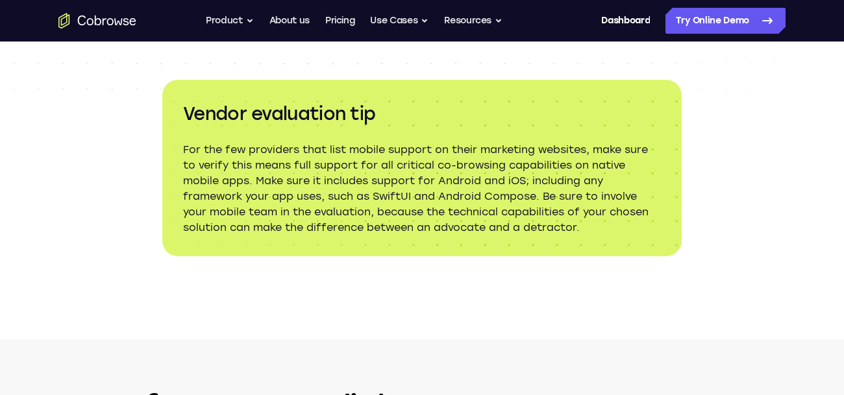
click at [127, 22] on icon "Go to the home page" at bounding box center [126, 21] width 6 height 7
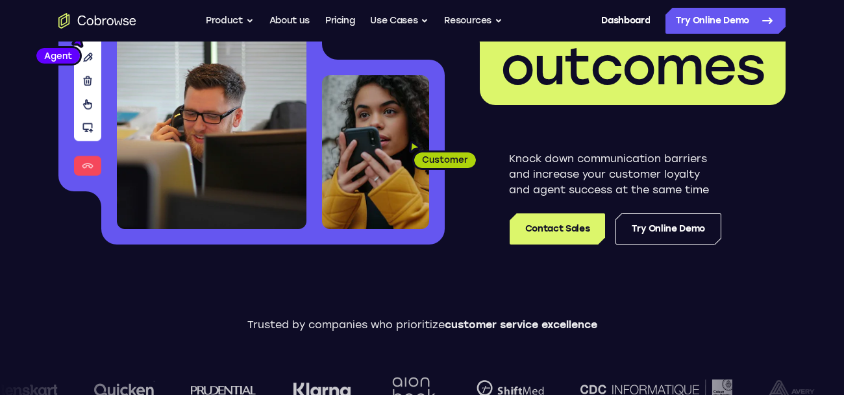
scroll to position [197, 0]
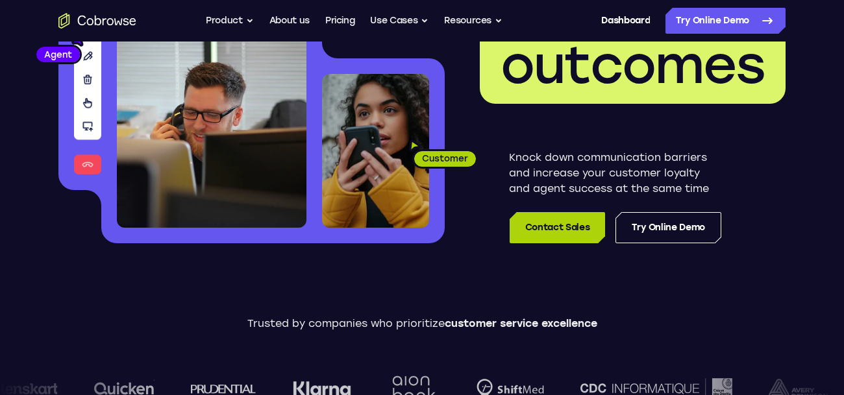
click at [569, 222] on link "Contact Sales" at bounding box center [557, 227] width 95 height 31
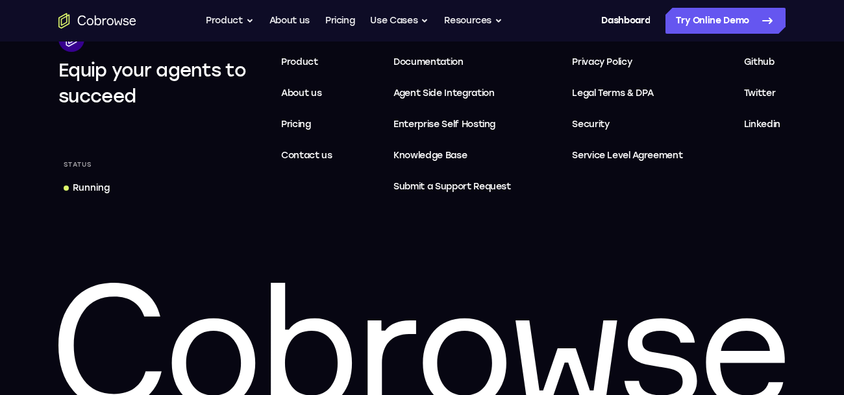
scroll to position [4037, 0]
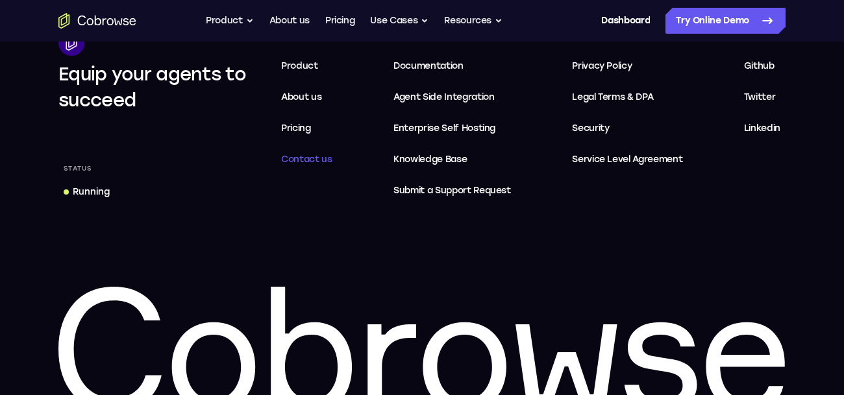
click at [327, 158] on span "Contact us" at bounding box center [306, 159] width 51 height 11
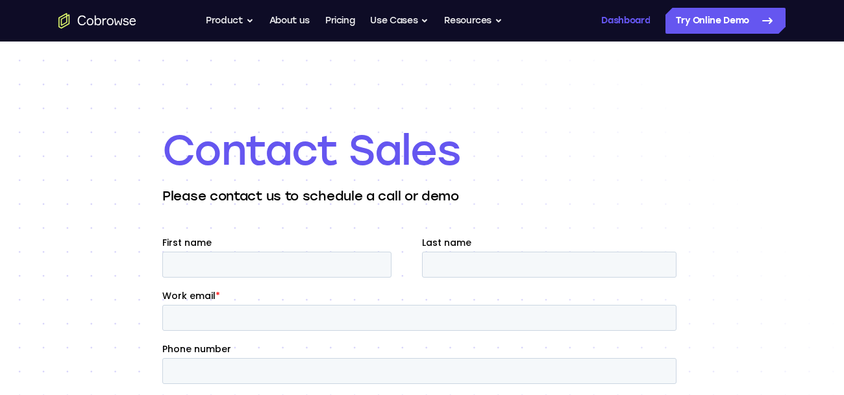
click at [632, 28] on link "Dashboard" at bounding box center [625, 21] width 49 height 26
click at [282, 265] on input "First name" at bounding box center [276, 265] width 229 height 26
type input "[PERSON_NAME]"
click at [482, 262] on input "Last name" at bounding box center [549, 265] width 255 height 26
type input "malven"
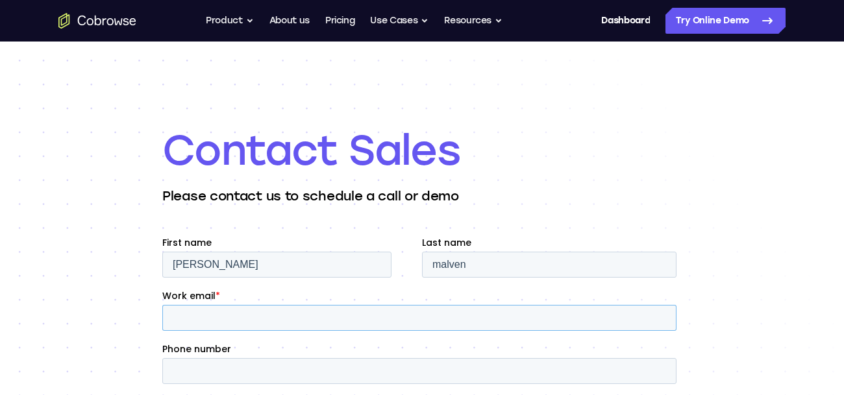
click at [448, 316] on input "Work email *" at bounding box center [419, 318] width 514 height 26
type input "[EMAIL_ADDRESS][DOMAIN_NAME]"
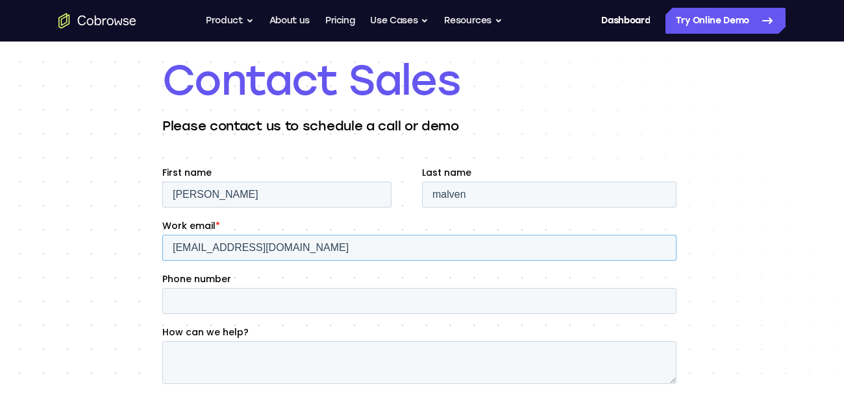
scroll to position [71, 0]
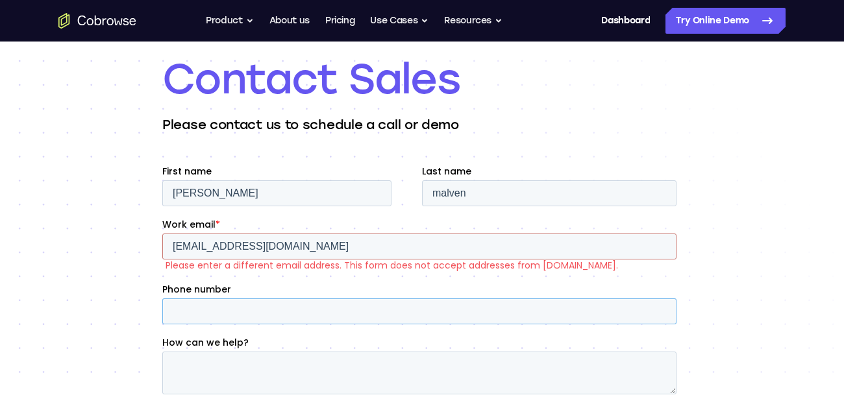
click at [275, 305] on input "Phone number" at bounding box center [419, 312] width 514 height 26
drag, startPoint x: 297, startPoint y: 252, endPoint x: 150, endPoint y: 249, distance: 147.4
click at [162, 249] on html "First name [PERSON_NAME] Last name [PERSON_NAME] Work email * [EMAIL_ADDRESS][D…" at bounding box center [421, 365] width 519 height 401
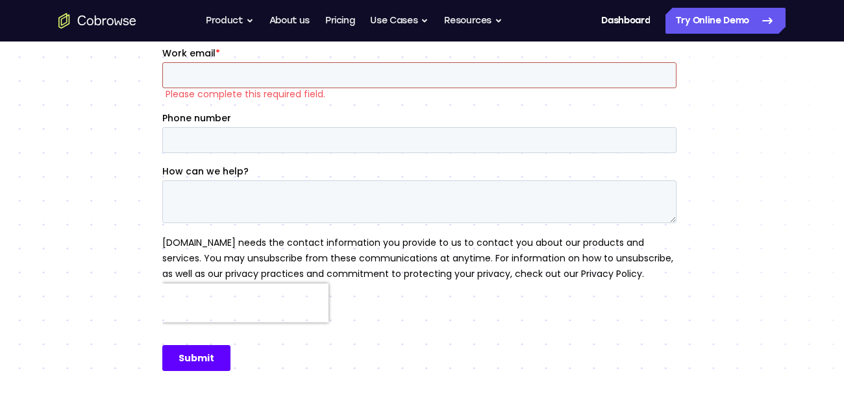
scroll to position [235, 0]
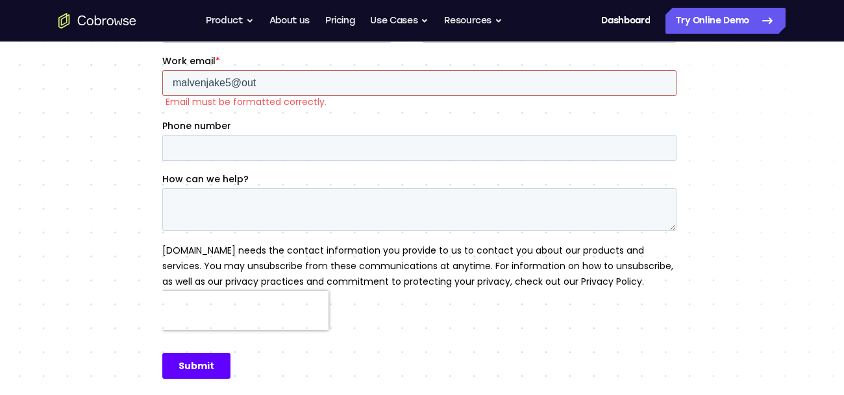
type input "[EMAIL_ADDRESS][DOMAIN_NAME]"
click at [264, 152] on input "Phone number" at bounding box center [419, 148] width 514 height 26
type input "3"
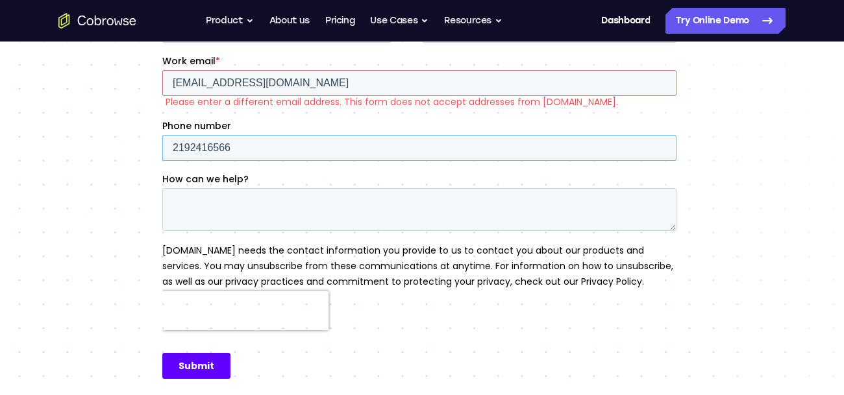
type input "2192416566"
click at [279, 201] on textarea "How can we help?" at bounding box center [419, 209] width 514 height 43
type textarea "password to phones"
click at [181, 362] on input "Submit" at bounding box center [196, 366] width 68 height 26
click at [182, 366] on input "Submit" at bounding box center [196, 366] width 68 height 26
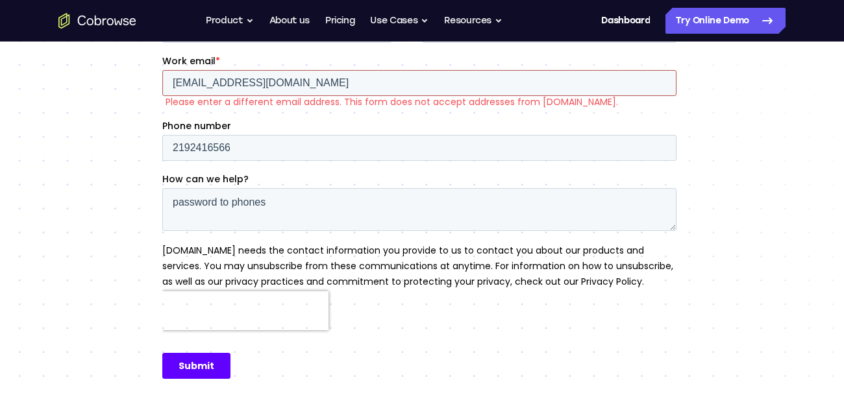
drag, startPoint x: 308, startPoint y: 82, endPoint x: 100, endPoint y: 76, distance: 207.9
click at [162, 76] on html "First name [PERSON_NAME] Last name [PERSON_NAME] Work email * [EMAIL_ADDRESS][D…" at bounding box center [421, 201] width 519 height 401
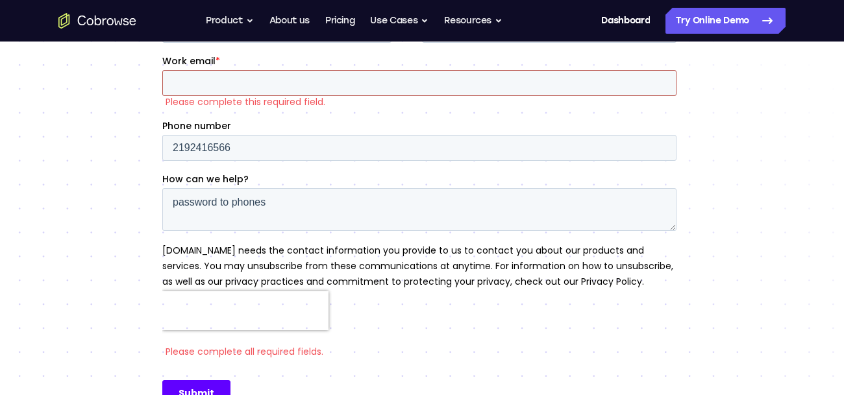
click at [261, 82] on input "Work email *" at bounding box center [419, 83] width 514 height 26
